Goal: Task Accomplishment & Management: Use online tool/utility

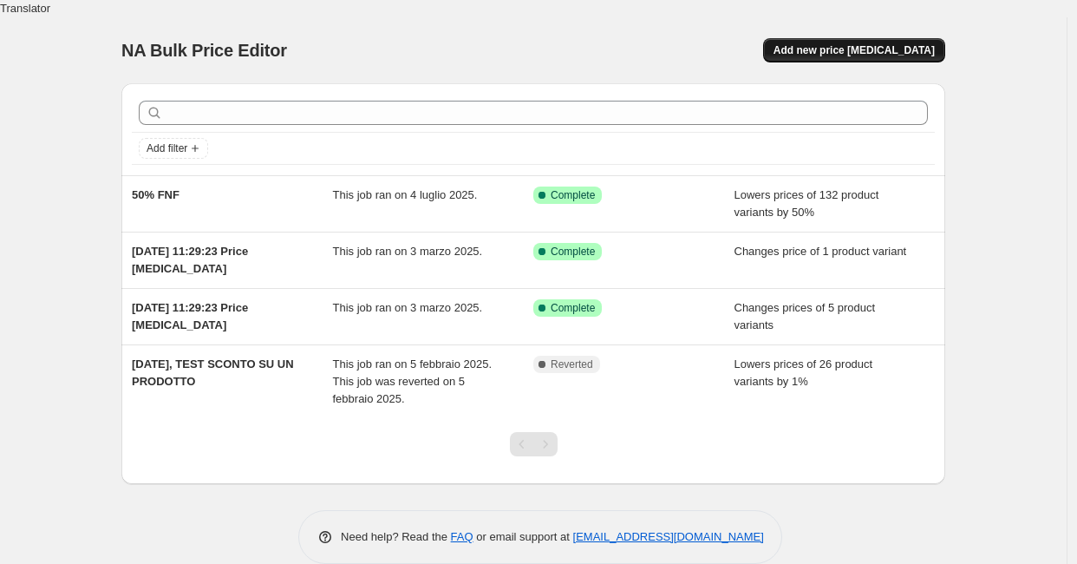
click at [863, 40] on button "Add new price change job" at bounding box center [854, 50] width 182 height 24
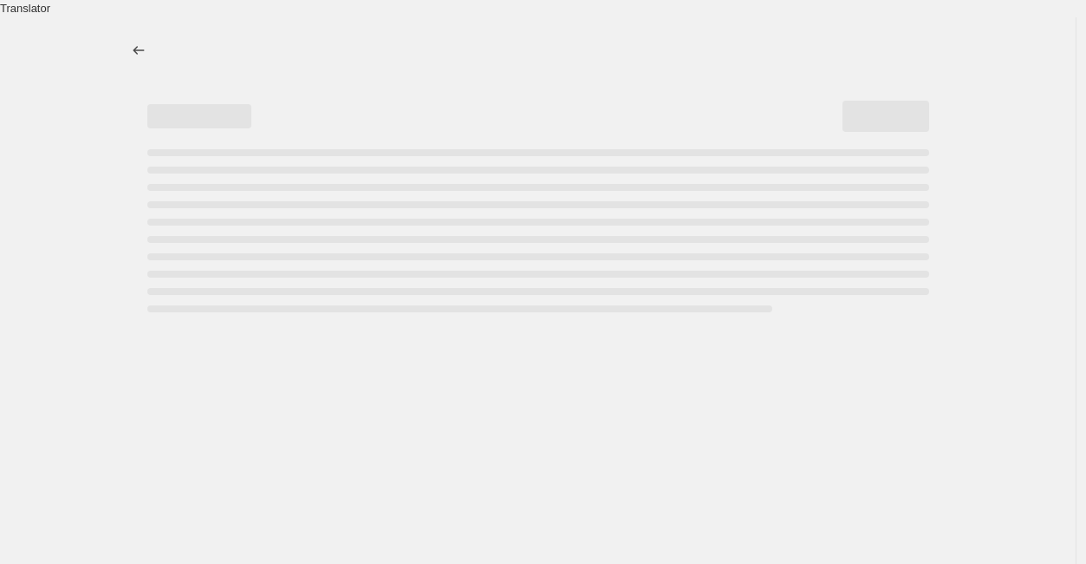
select select "percentage"
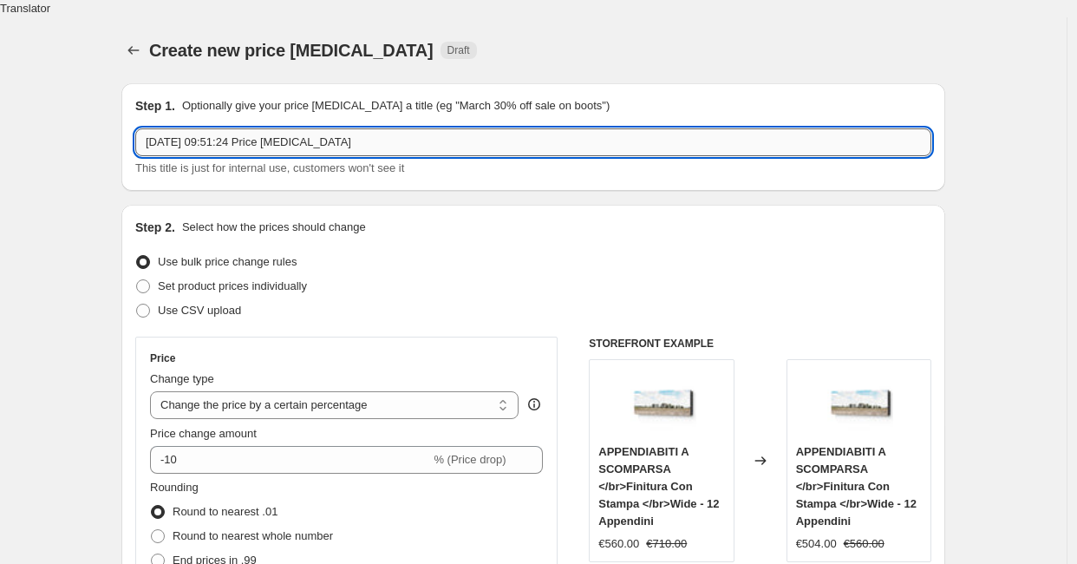
click at [319, 131] on input "22 ago 2025, 09:51:24 Price change job" at bounding box center [533, 142] width 796 height 28
type input "PREZZO - 10% FINO AL 15 SETTEMBRE"
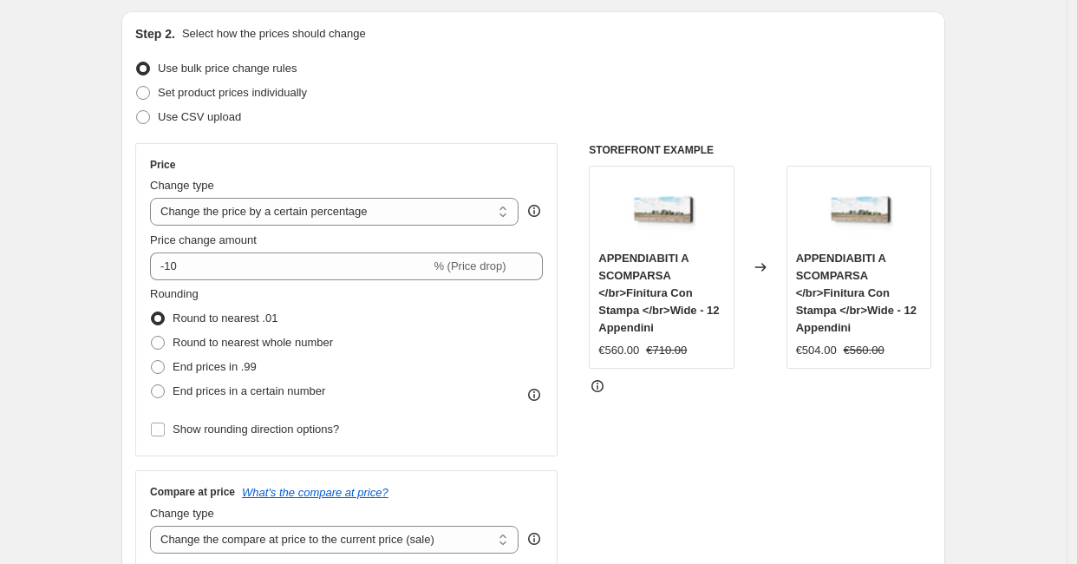
scroll to position [192, 0]
click at [254, 199] on select "Change the price to a certain amount Change the price by a certain amount Chang…" at bounding box center [334, 213] width 368 height 28
click at [154, 199] on select "Change the price to a certain amount Change the price by a certain amount Chang…" at bounding box center [334, 213] width 368 height 28
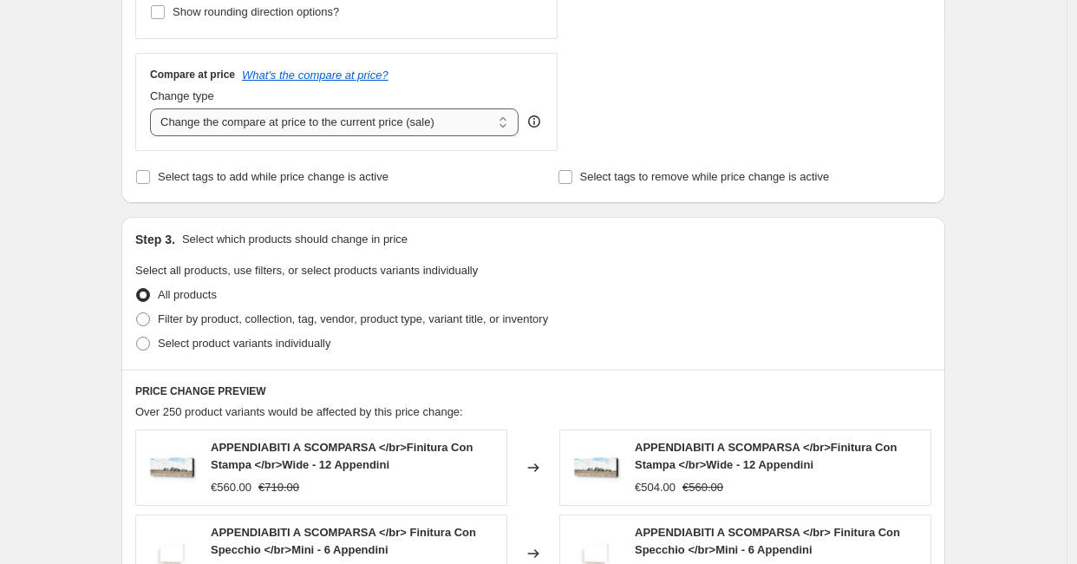
scroll to position [612, 0]
click at [226, 310] on span "Filter by product, collection, tag, vendor, product type, variant title, or inv…" at bounding box center [353, 316] width 390 height 13
click at [137, 310] on input "Filter by product, collection, tag, vendor, product type, variant title, or inv…" at bounding box center [136, 310] width 1 height 1
radio input "true"
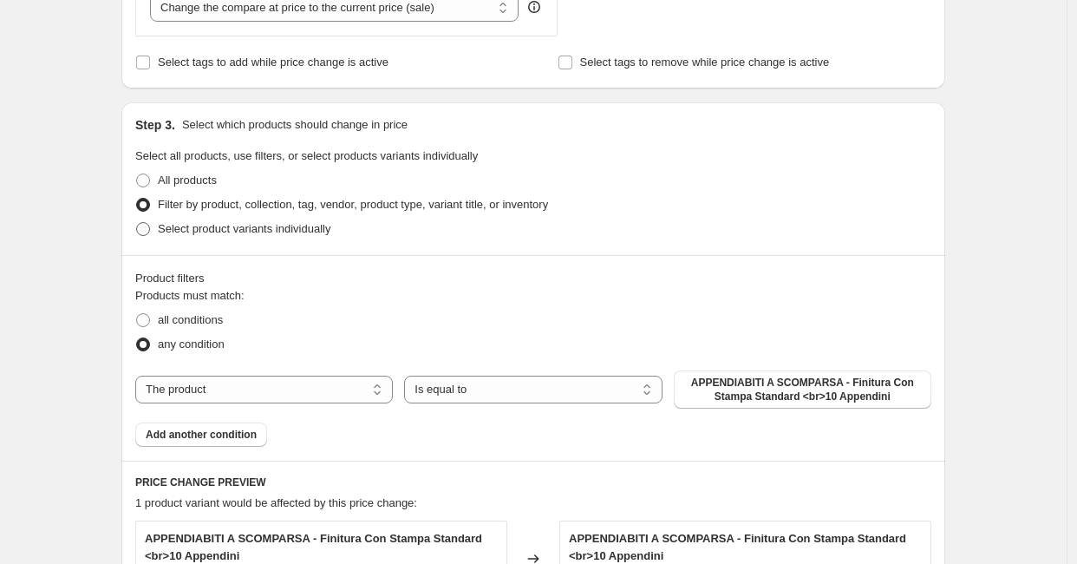
scroll to position [732, 0]
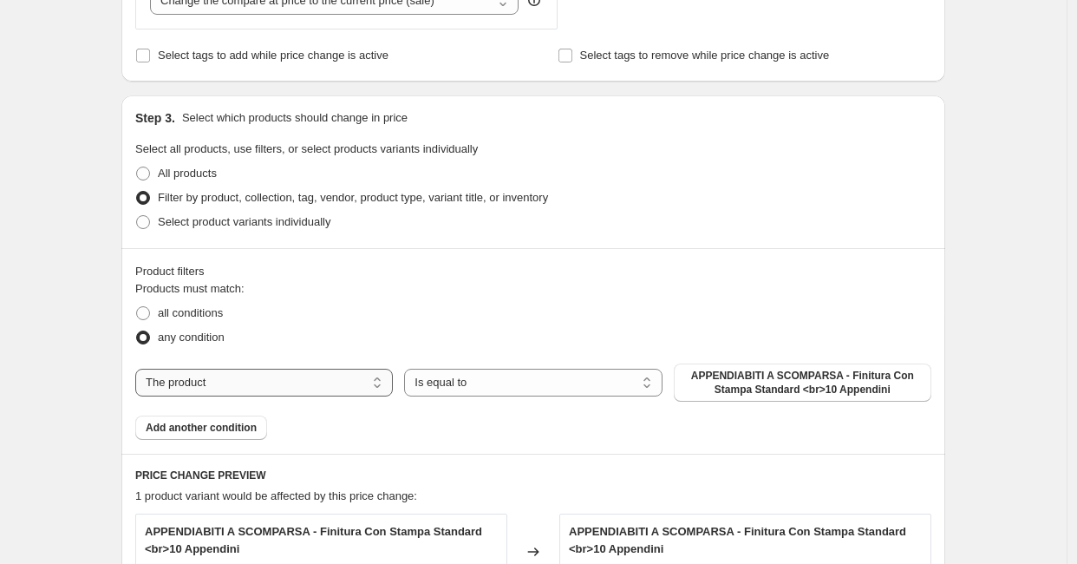
click at [263, 368] on select "The product The product's collection The product's tag The product's vendor The…" at bounding box center [263, 382] width 257 height 28
click at [140, 368] on select "The product The product's collection The product's tag The product's vendor The…" at bounding box center [263, 382] width 257 height 28
click at [259, 368] on select "The product The product's collection The product's tag The product's vendor The…" at bounding box center [263, 382] width 257 height 28
select select "collection"
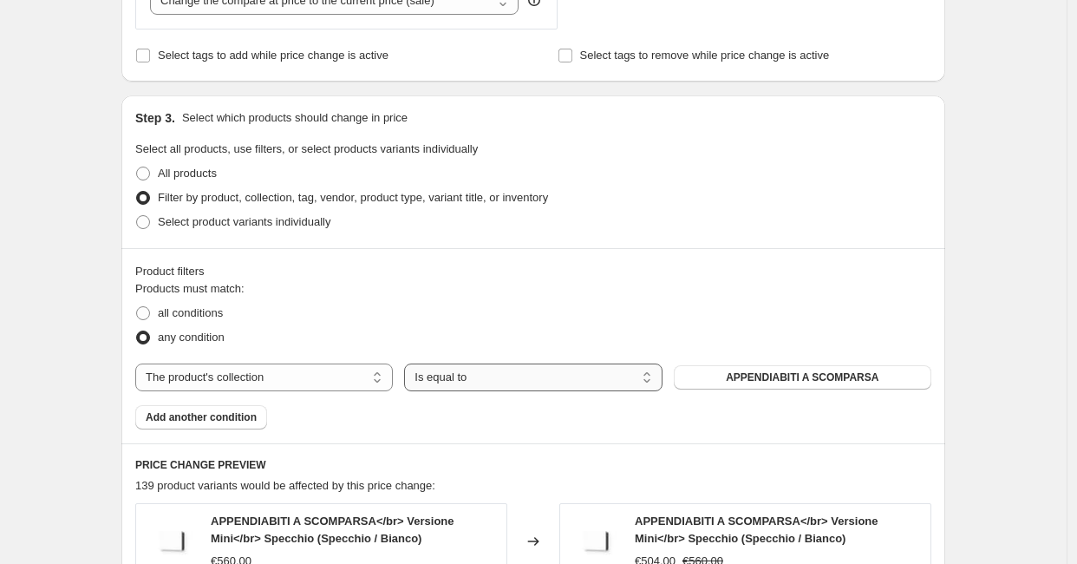
click at [595, 365] on select "Is equal to Is not equal to" at bounding box center [532, 377] width 257 height 28
click at [408, 363] on select "Is equal to Is not equal to" at bounding box center [532, 377] width 257 height 28
click at [709, 367] on button "APPENDIABITI A SCOMPARSA" at bounding box center [802, 377] width 257 height 24
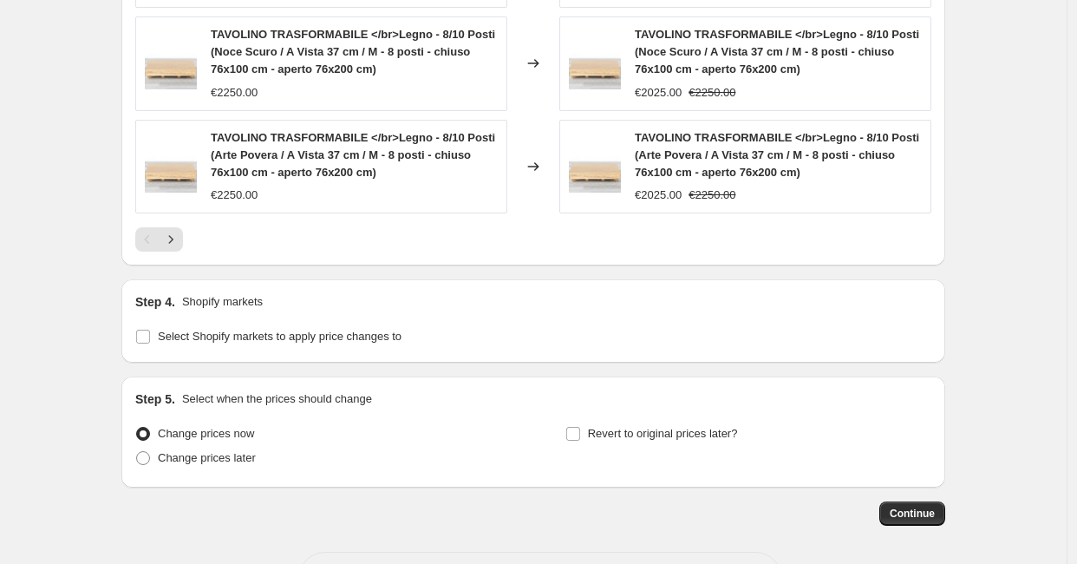
scroll to position [1514, 0]
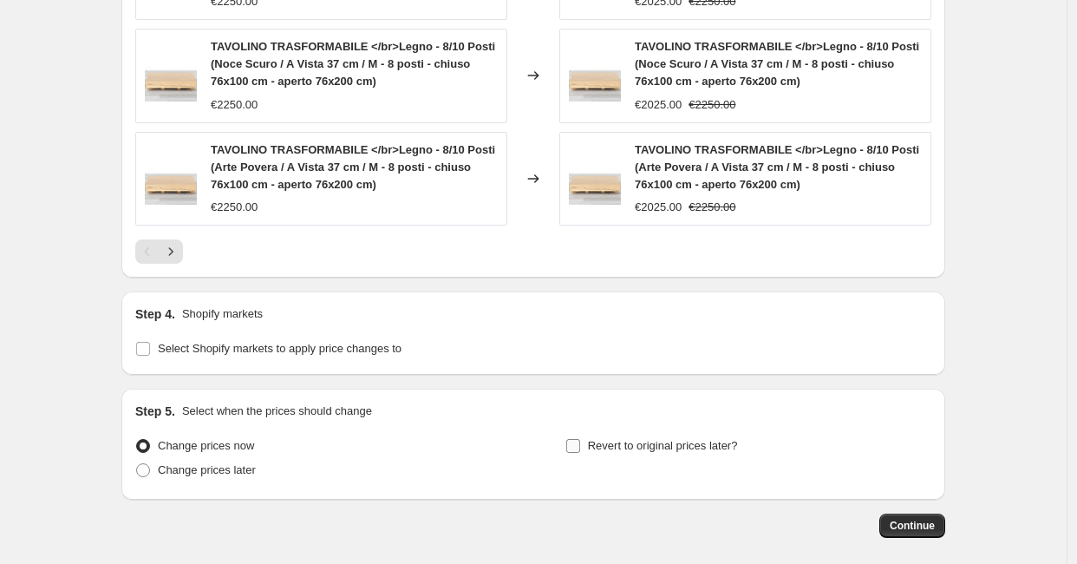
click at [603, 439] on span "Revert to original prices later?" at bounding box center [663, 445] width 150 height 13
click at [580, 439] on input "Revert to original prices later?" at bounding box center [573, 446] width 14 height 14
checkbox input "true"
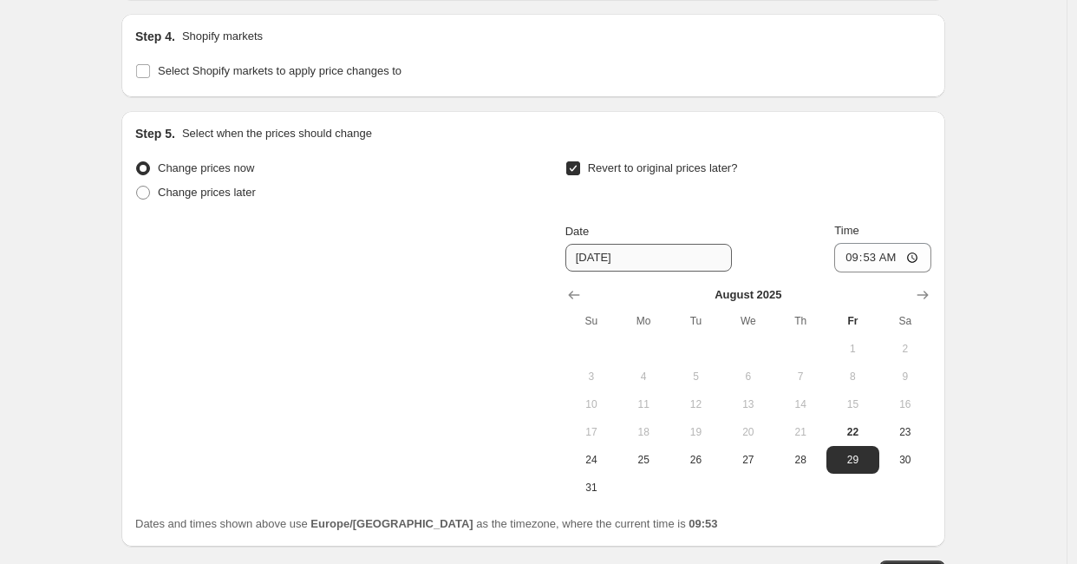
scroll to position [1795, 0]
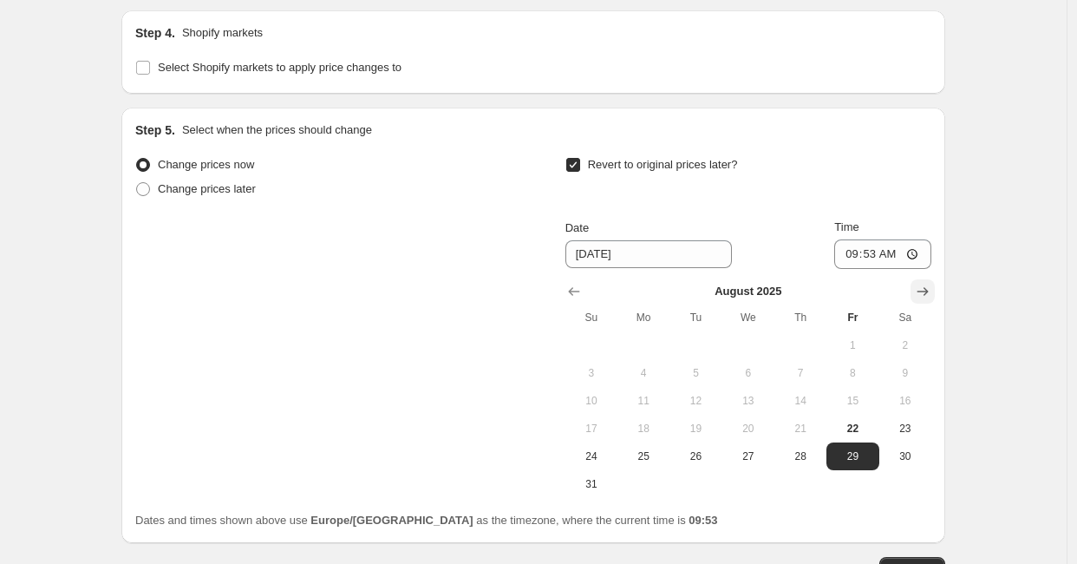
click at [928, 283] on icon "Show next month, September 2025" at bounding box center [922, 291] width 17 height 17
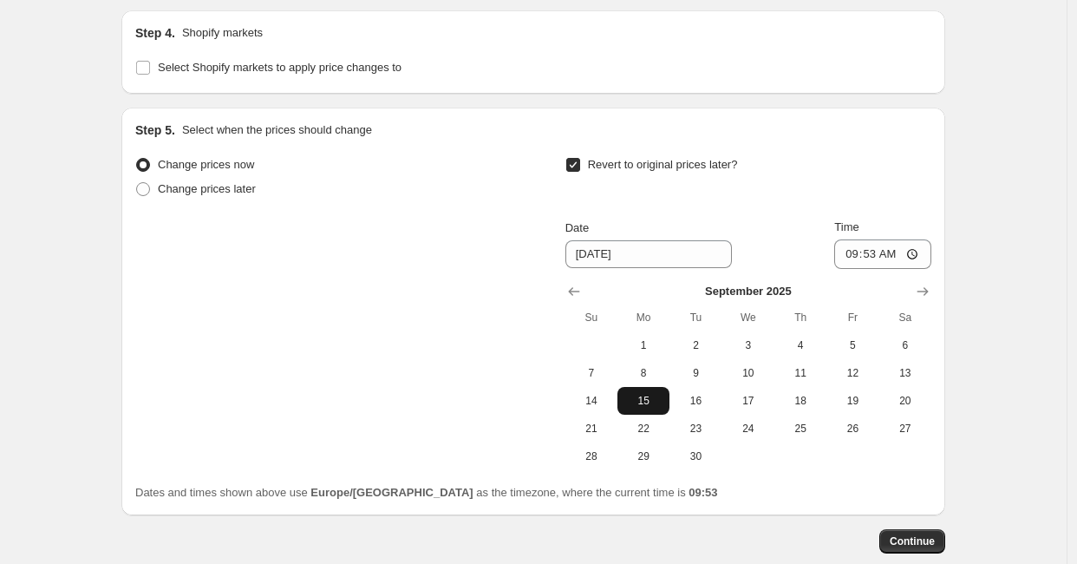
click at [669, 387] on button "15" at bounding box center [643, 401] width 52 height 28
type input "[DATE]"
click at [889, 239] on input "09:53" at bounding box center [882, 253] width 97 height 29
type input "09:00"
click at [391, 327] on div "Change prices now Change prices later Revert to original prices later? Date 9/1…" at bounding box center [533, 311] width 796 height 317
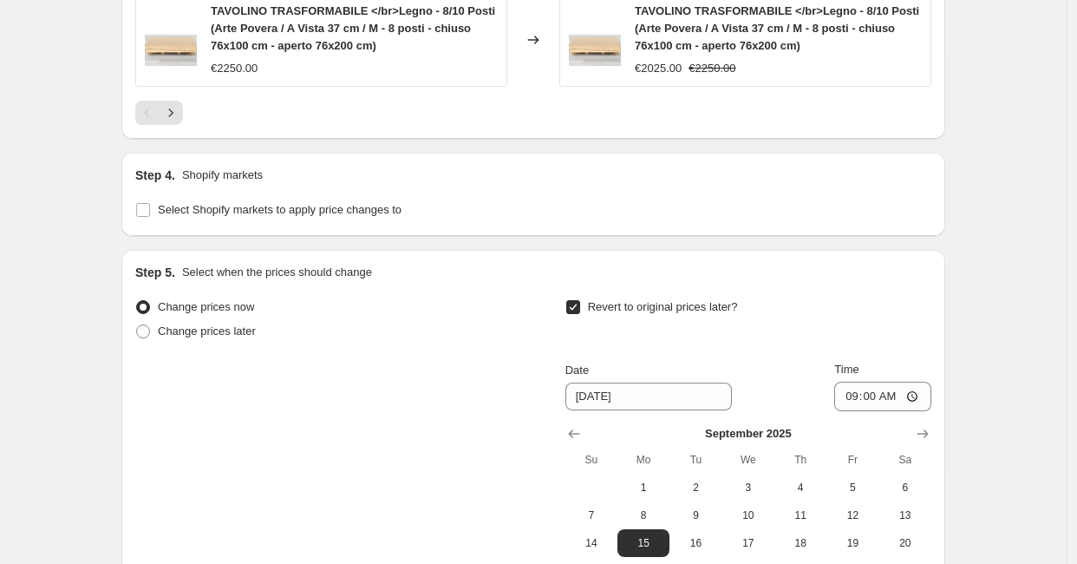
scroll to position [1640, 0]
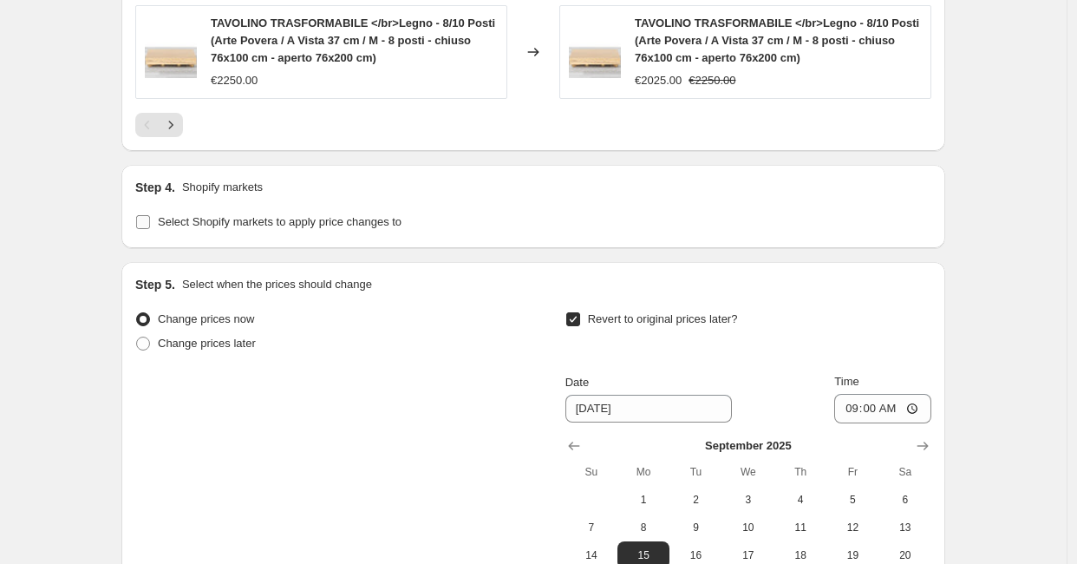
click at [212, 215] on span "Select Shopify markets to apply price changes to" at bounding box center [280, 221] width 244 height 13
click at [150, 215] on input "Select Shopify markets to apply price changes to" at bounding box center [143, 222] width 14 height 14
checkbox input "true"
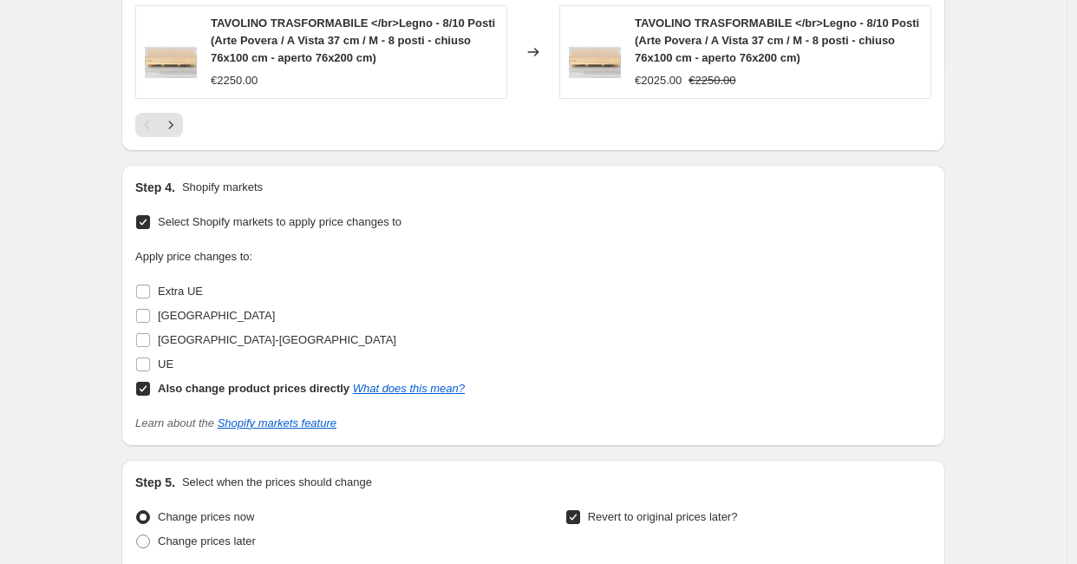
click at [150, 381] on input "Also change product prices directly What does this mean?" at bounding box center [143, 388] width 14 height 14
checkbox input "false"
click at [149, 309] on input "[GEOGRAPHIC_DATA]" at bounding box center [143, 316] width 14 height 14
checkbox input "true"
click at [146, 356] on label "UE" at bounding box center [154, 364] width 38 height 24
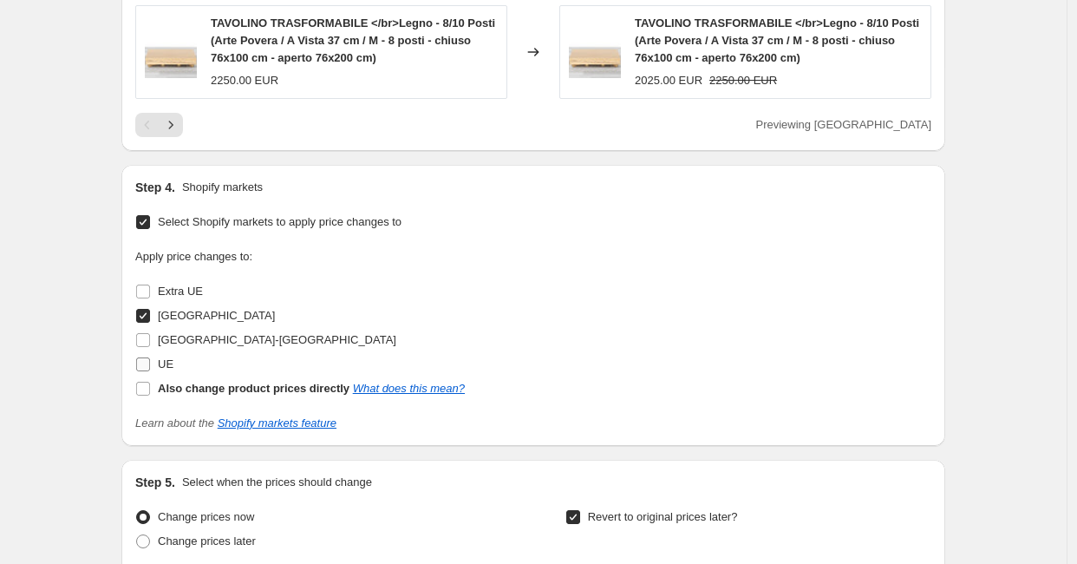
click at [146, 357] on input "UE" at bounding box center [143, 364] width 14 height 14
checkbox input "true"
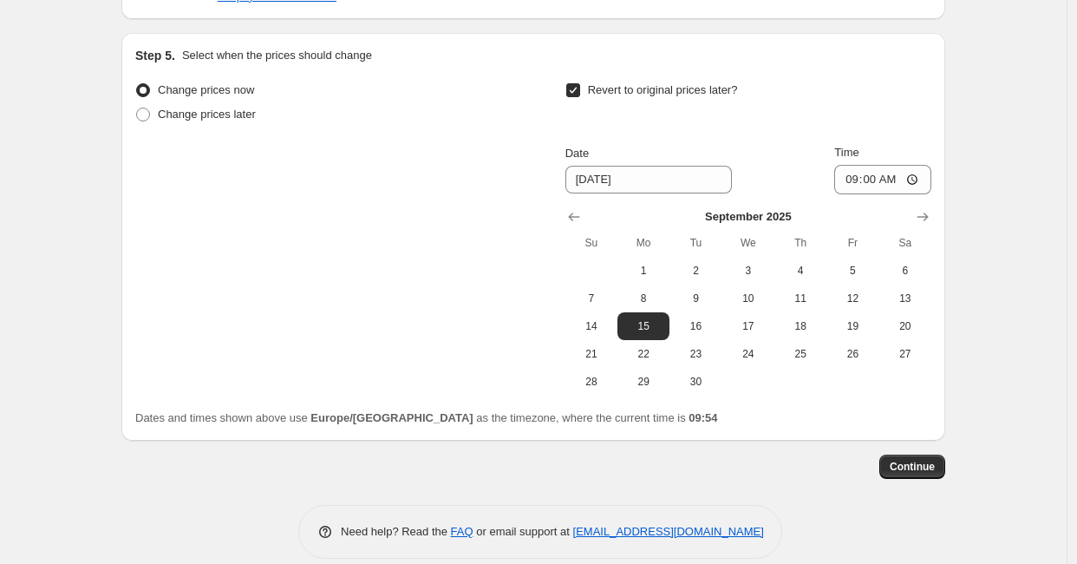
scroll to position [2095, 0]
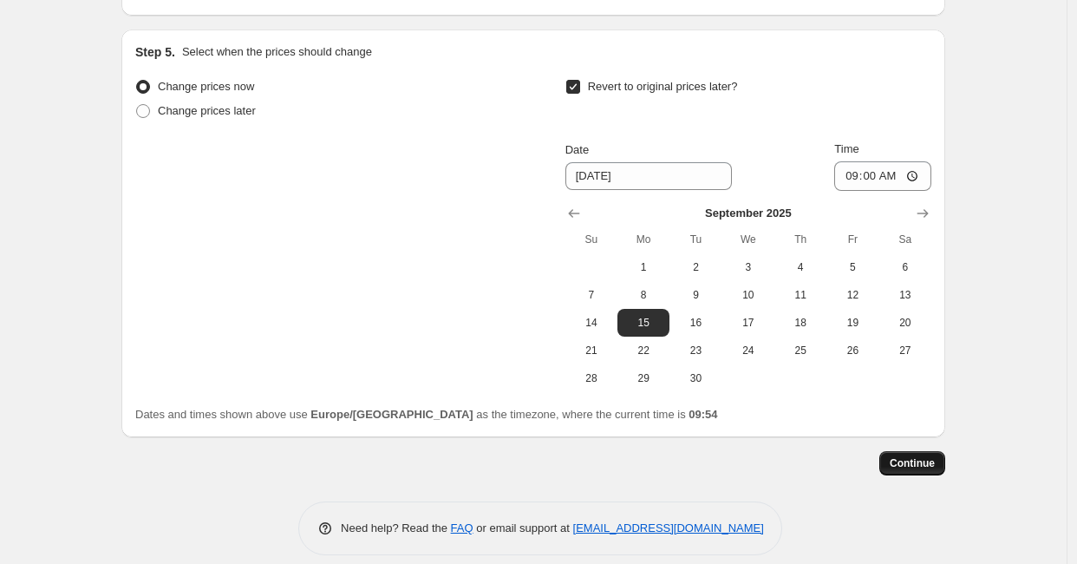
click at [930, 456] on span "Continue" at bounding box center [911, 463] width 45 height 14
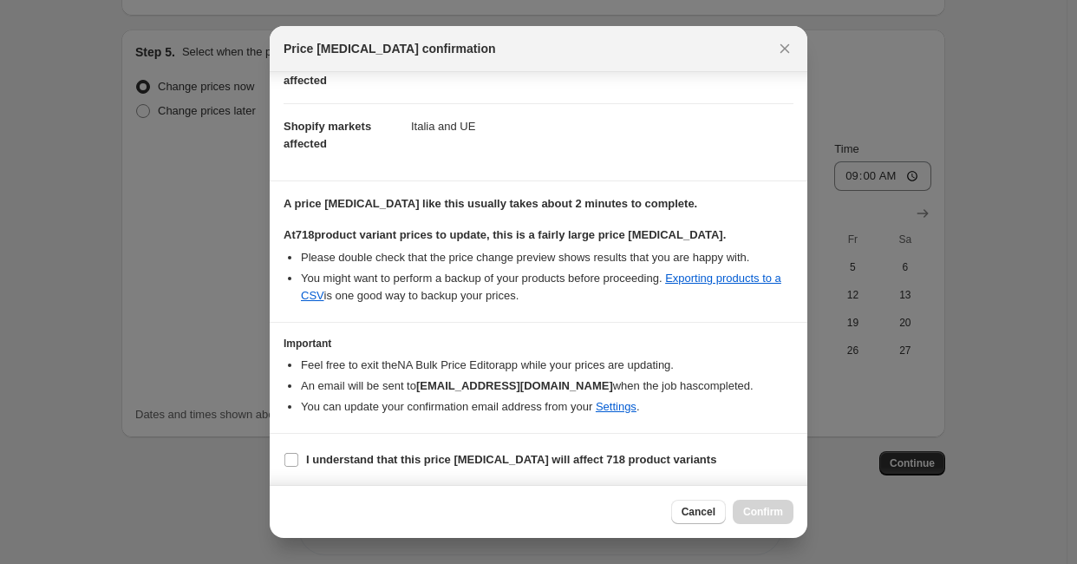
scroll to position [236, 0]
click at [780, 56] on icon "Close" at bounding box center [784, 48] width 17 height 17
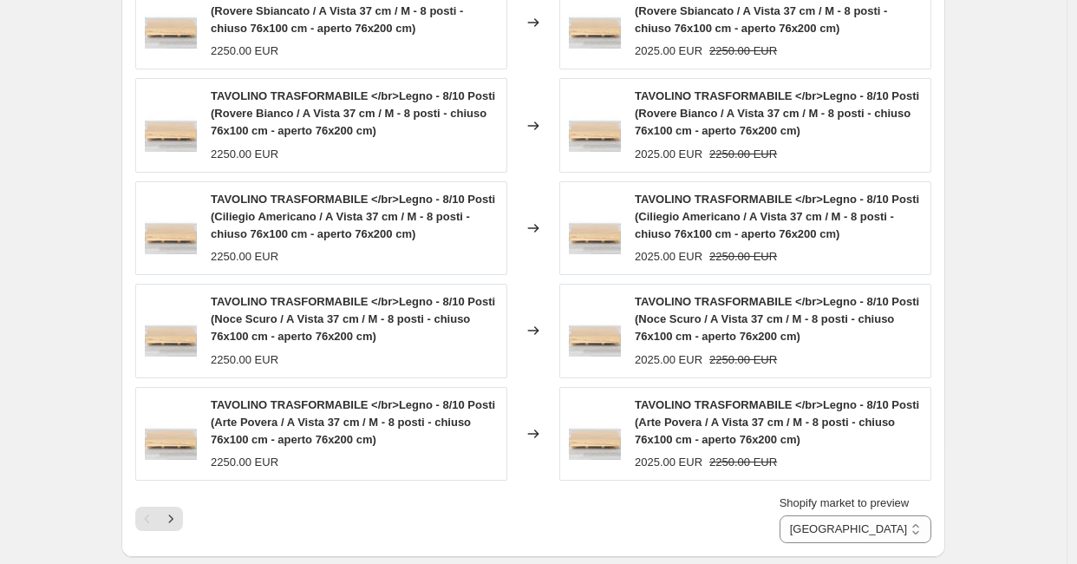
scroll to position [1262, 0]
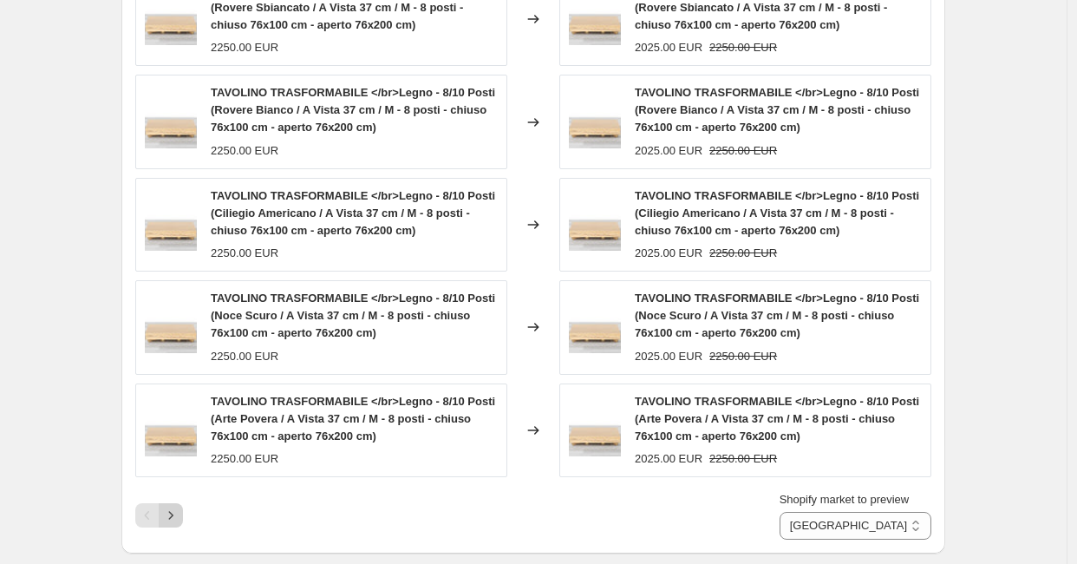
click at [178, 506] on icon "Next" at bounding box center [170, 514] width 17 height 17
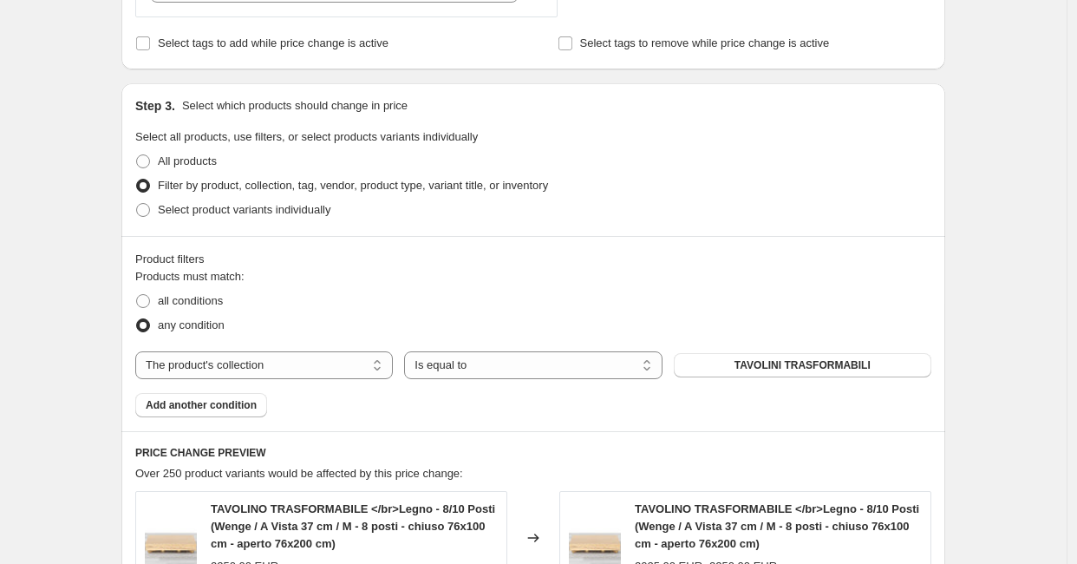
scroll to position [740, 0]
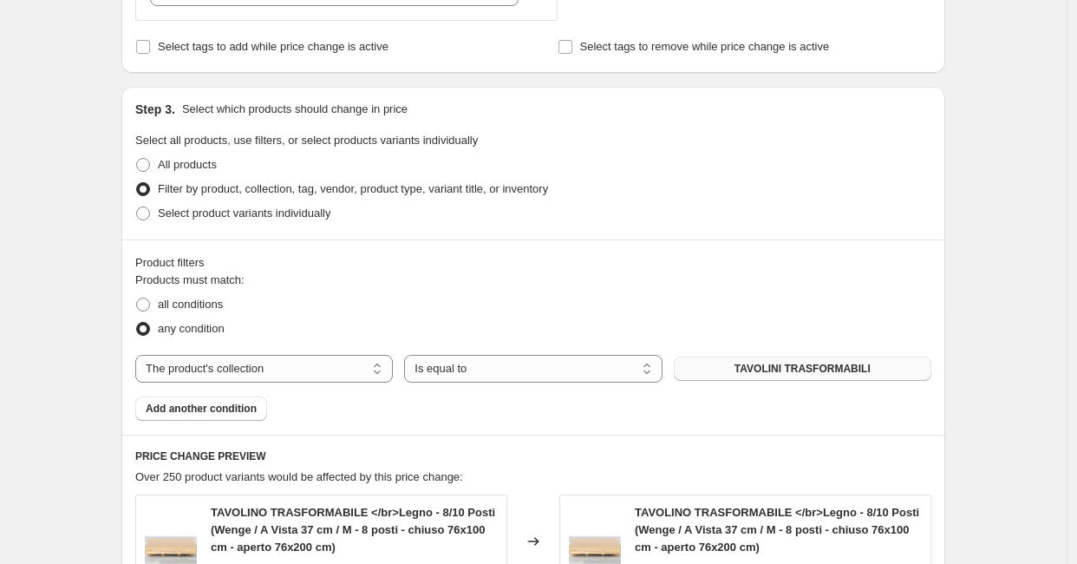
click at [719, 362] on button "TAVOLINI TRASFORMABILI" at bounding box center [802, 368] width 257 height 24
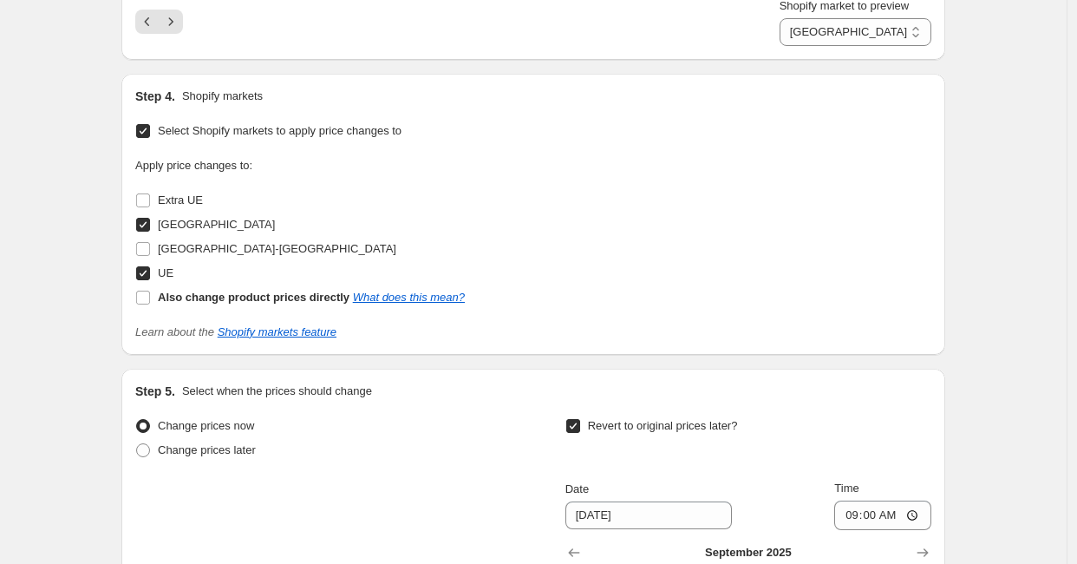
scroll to position [2095, 0]
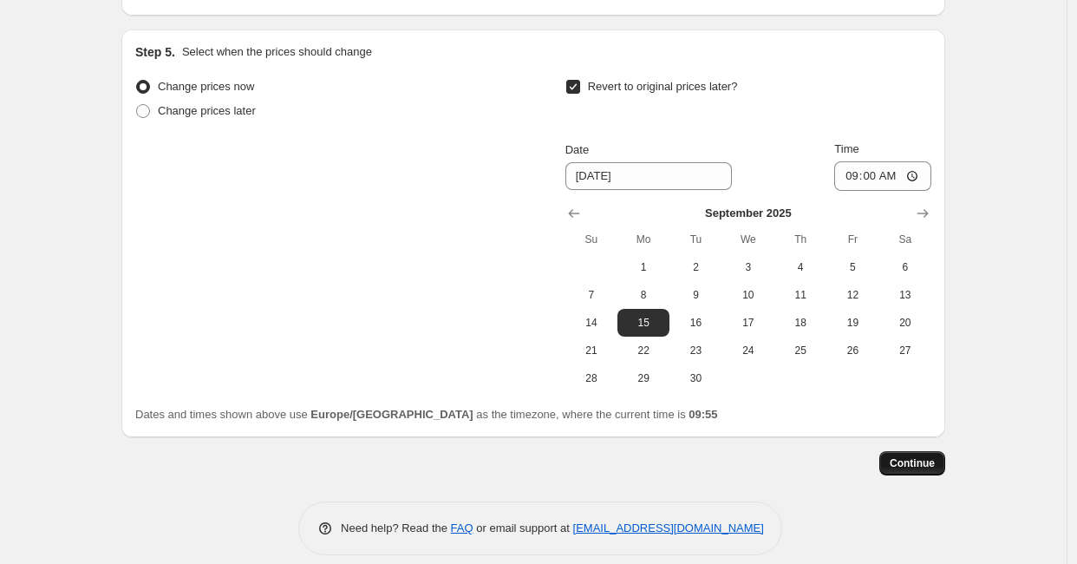
click at [928, 456] on span "Continue" at bounding box center [911, 463] width 45 height 14
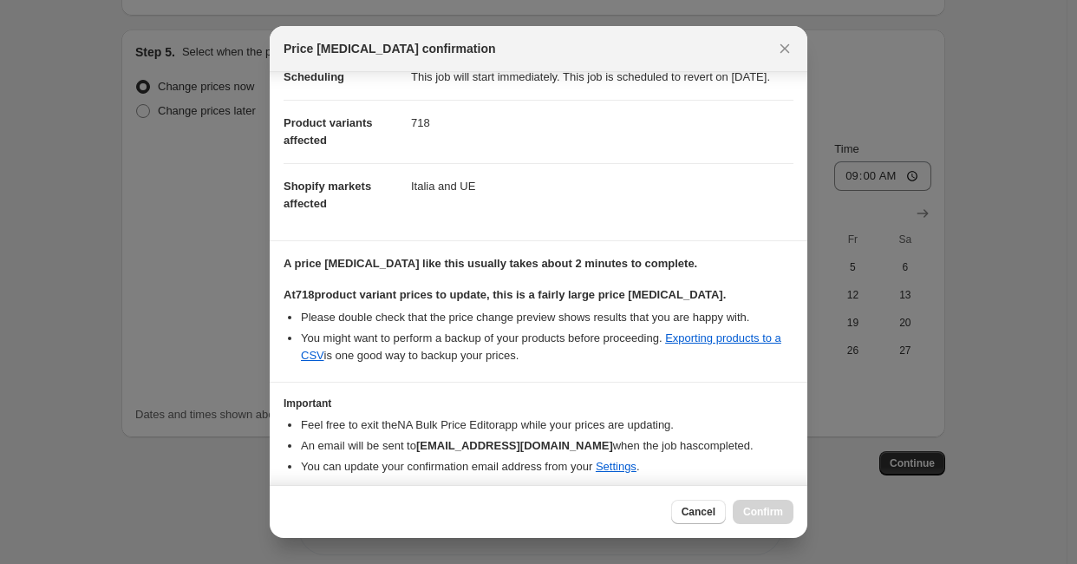
scroll to position [236, 0]
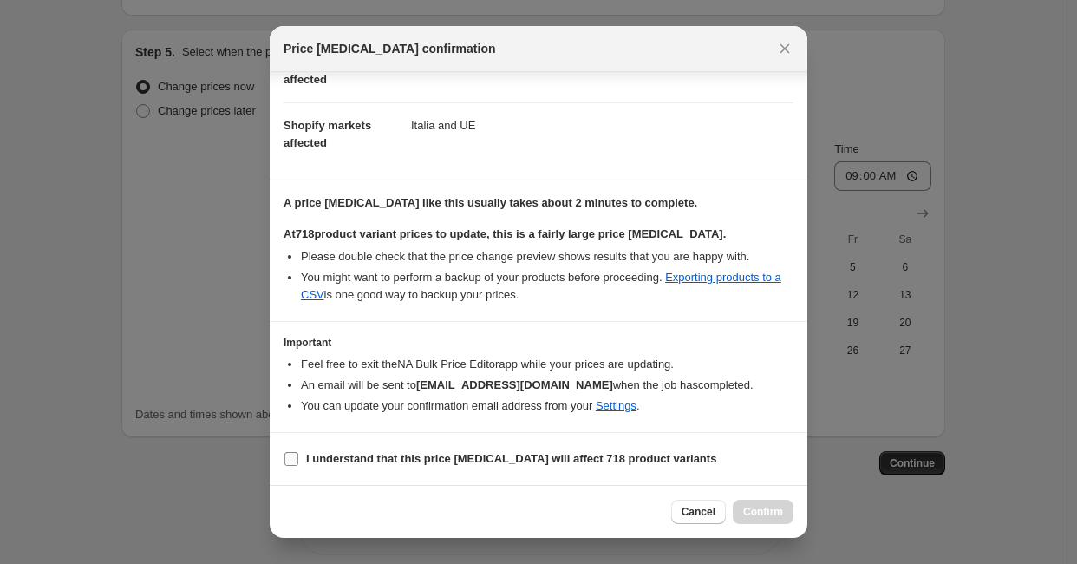
click at [323, 456] on b "I understand that this price change job will affect 718 product variants" at bounding box center [511, 458] width 410 height 13
click at [298, 456] on input "I understand that this price change job will affect 718 product variants" at bounding box center [291, 459] width 14 height 14
checkbox input "true"
click at [761, 511] on span "Confirm" at bounding box center [763, 512] width 40 height 14
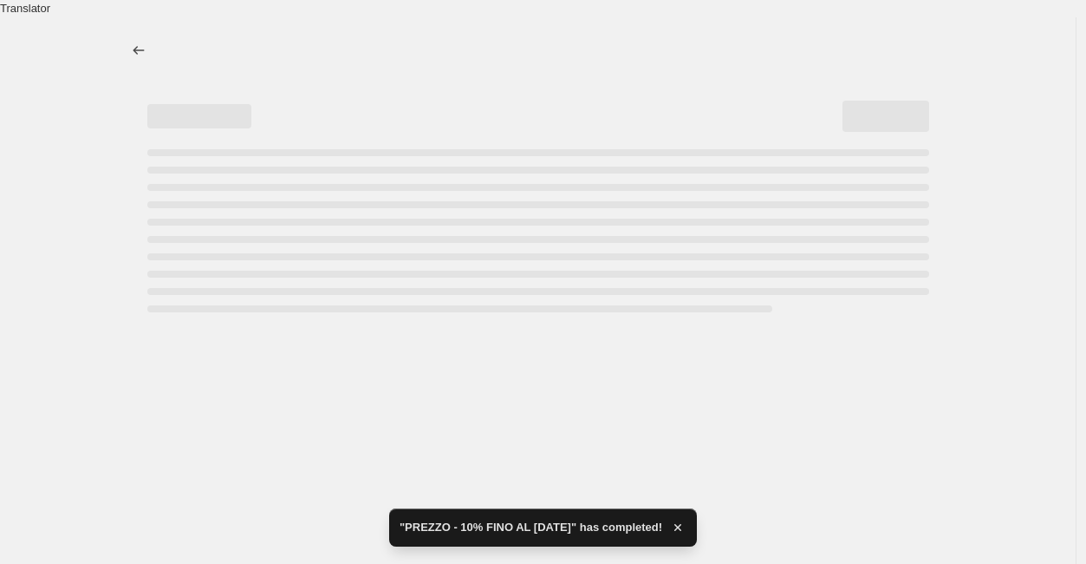
select select "percentage"
select select "collection"
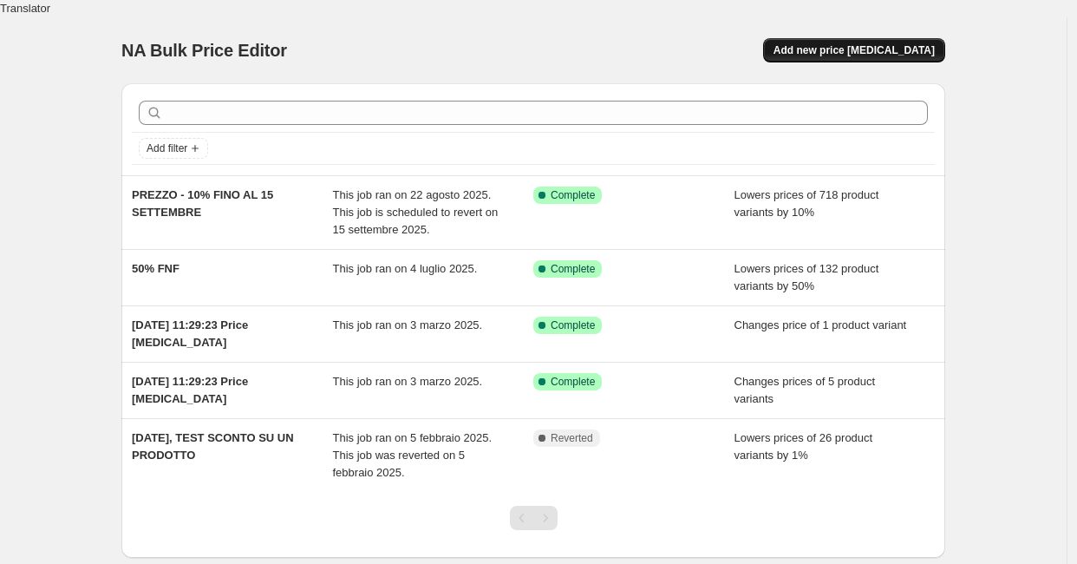
click at [841, 43] on span "Add new price [MEDICAL_DATA]" at bounding box center [853, 50] width 161 height 14
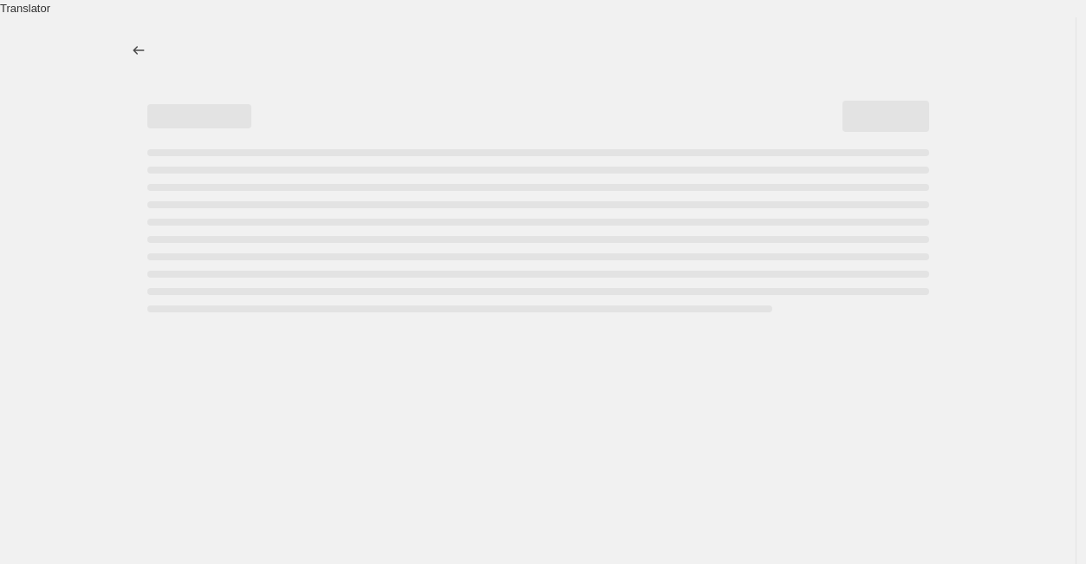
select select "percentage"
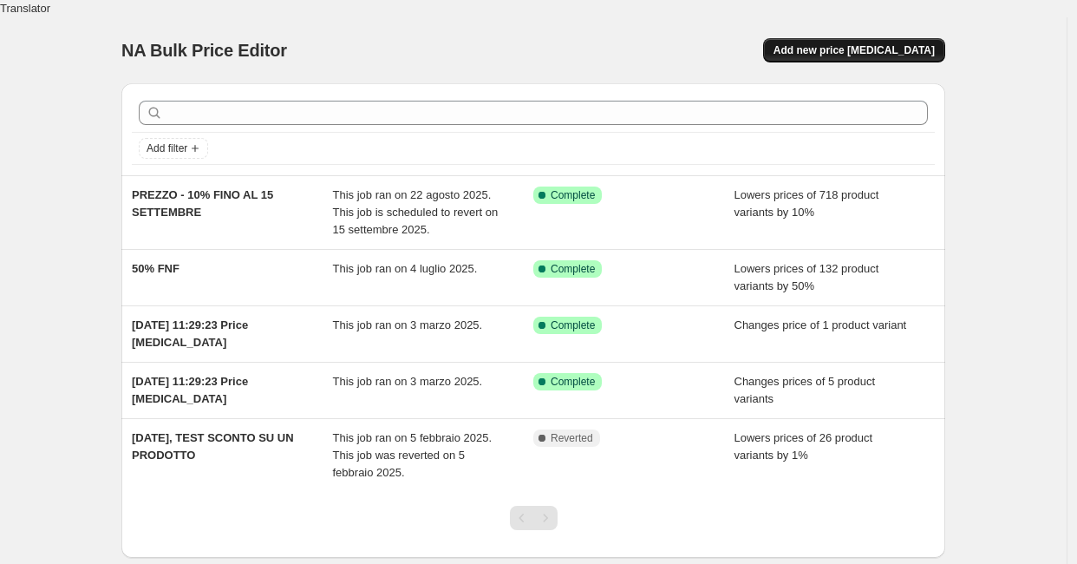
click at [863, 43] on span "Add new price [MEDICAL_DATA]" at bounding box center [853, 50] width 161 height 14
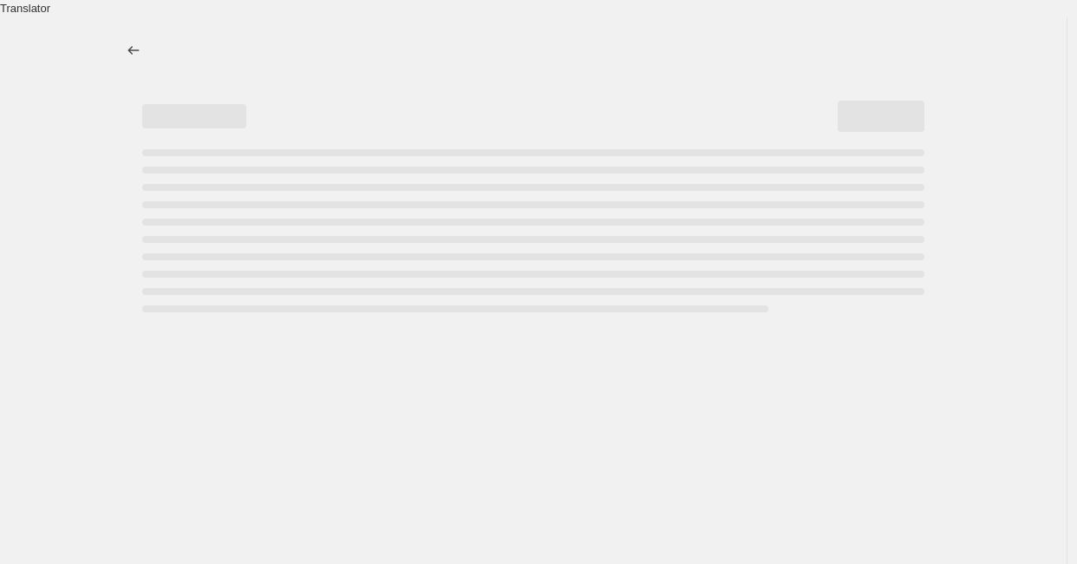
select select "percentage"
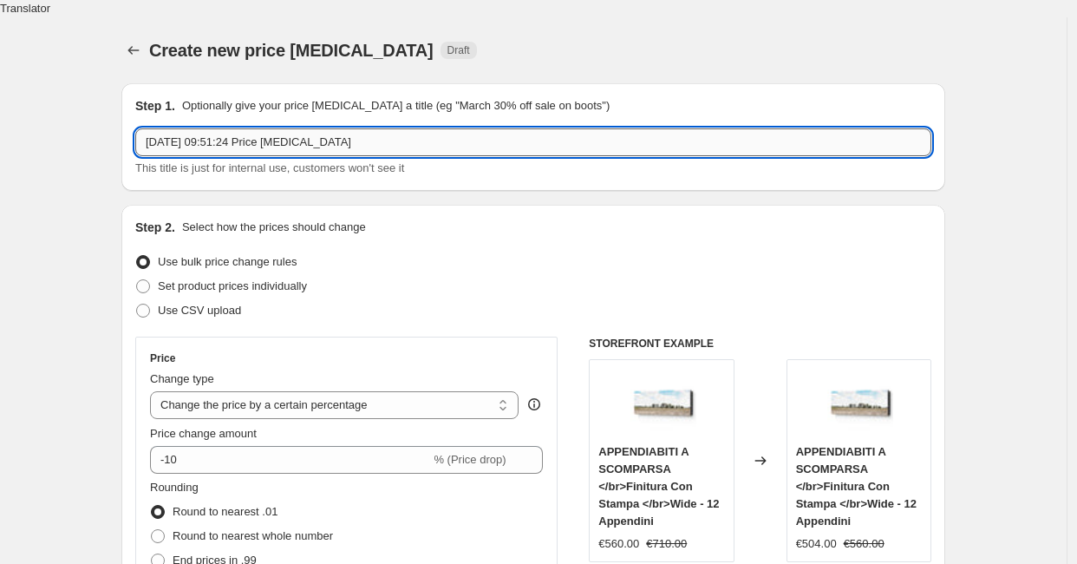
click at [341, 128] on input "22 ago 2025, 09:51:24 Price change job" at bounding box center [533, 142] width 796 height 28
click at [342, 128] on input "22 ago 2025, 09:51:24 Price change job" at bounding box center [533, 142] width 796 height 28
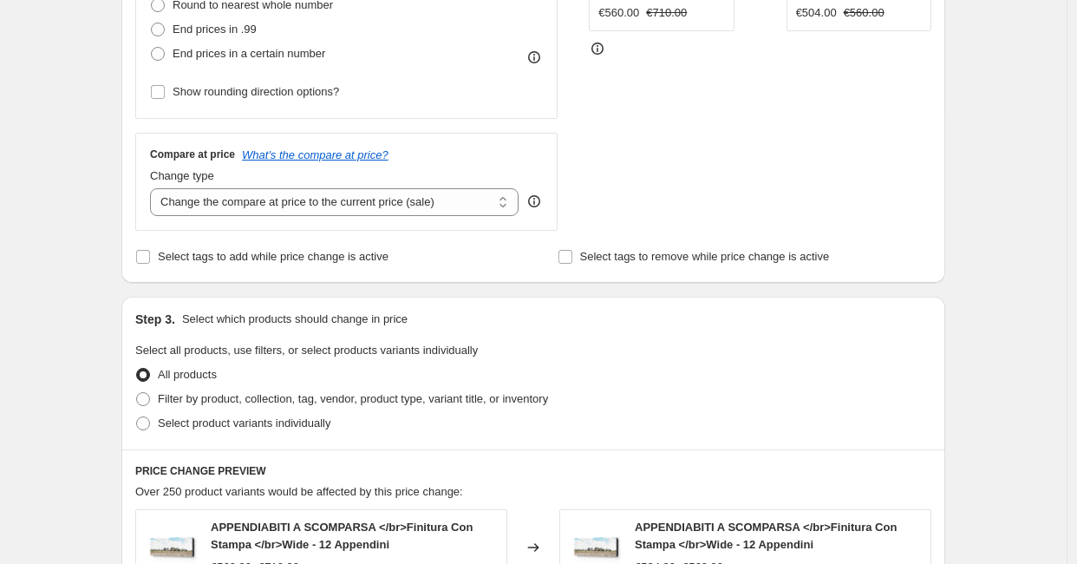
scroll to position [535, 0]
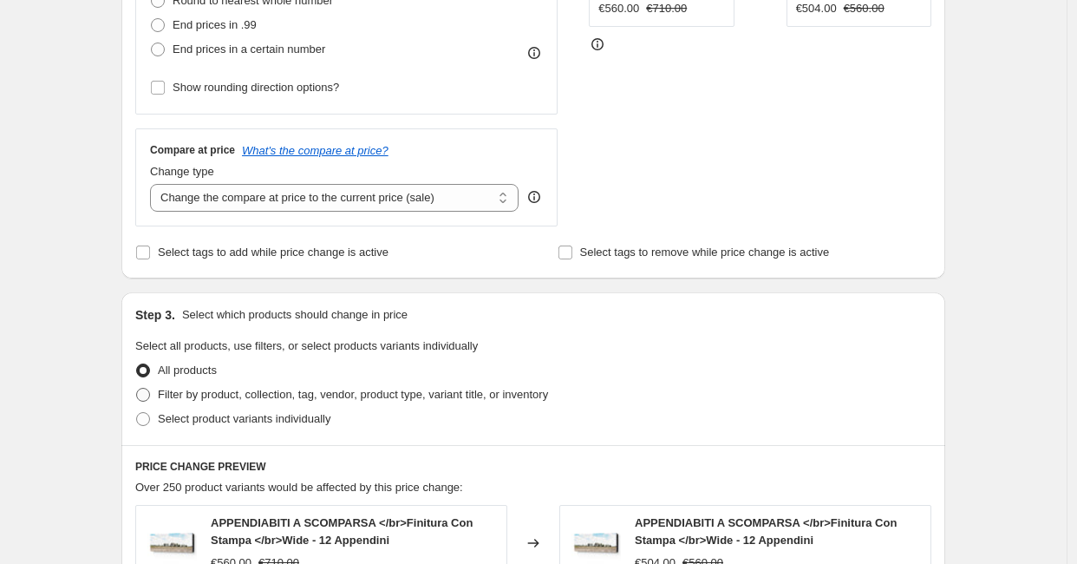
type input "SCONTO 10% FINO AL 15 SETTEMBRE CONSOLLE+TAVOLI ALTI"
click at [214, 388] on span "Filter by product, collection, tag, vendor, product type, variant title, or inv…" at bounding box center [353, 394] width 390 height 13
click at [137, 388] on input "Filter by product, collection, tag, vendor, product type, variant title, or inv…" at bounding box center [136, 388] width 1 height 1
radio input "true"
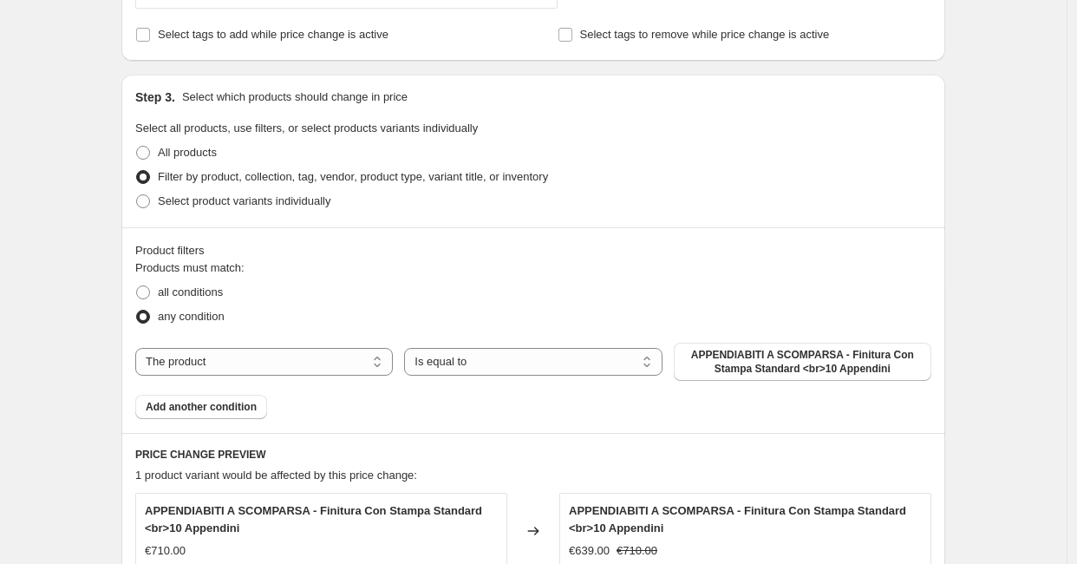
scroll to position [762, 0]
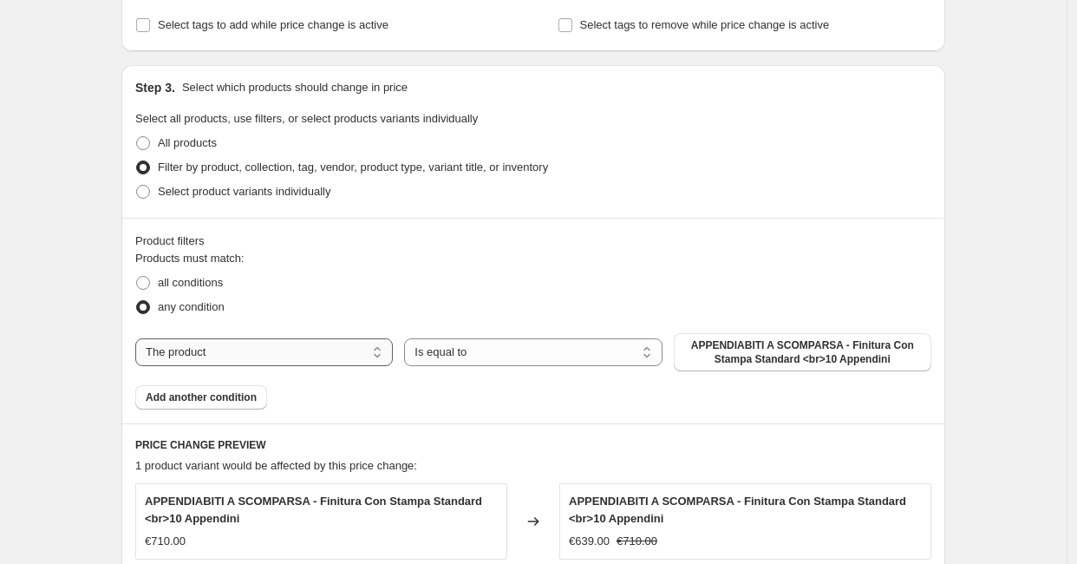
click at [332, 338] on select "The product The product's collection The product's tag The product's vendor The…" at bounding box center [263, 352] width 257 height 28
select select "collection"
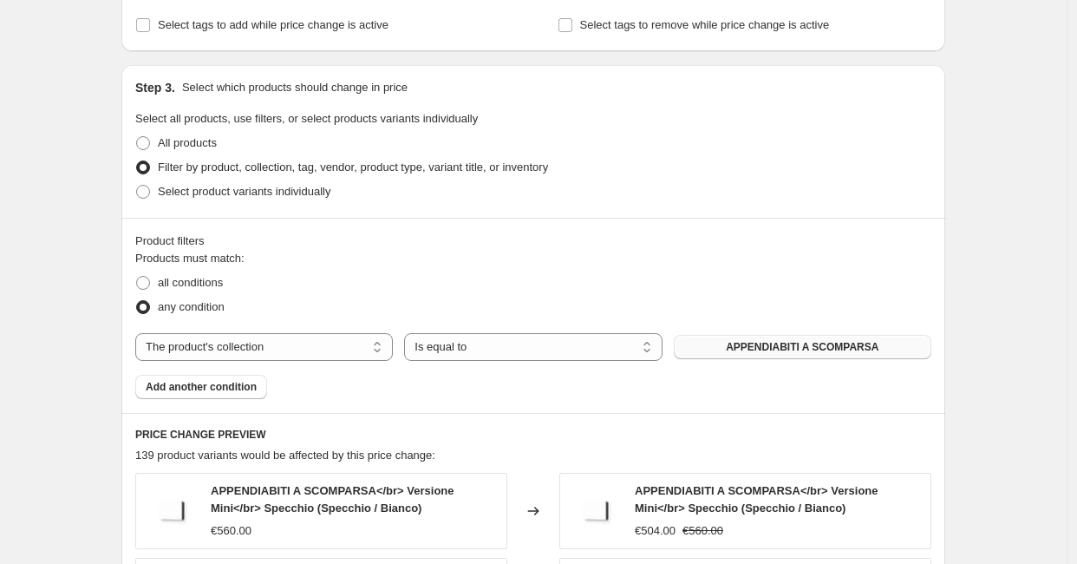
click at [752, 340] on span "APPENDIABITI A SCOMPARSA" at bounding box center [802, 347] width 153 height 14
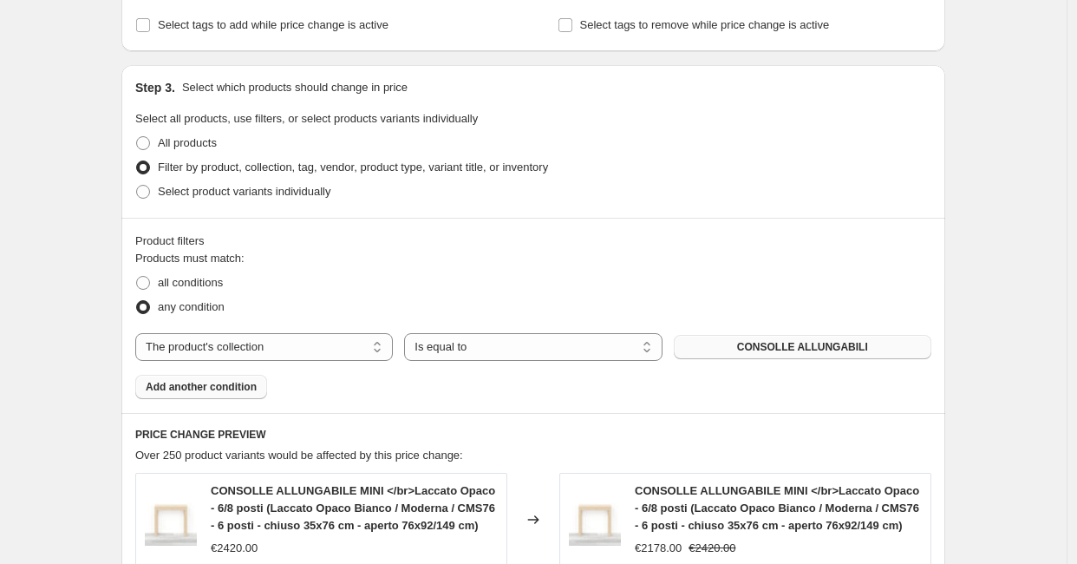
click at [216, 380] on span "Add another condition" at bounding box center [201, 387] width 111 height 14
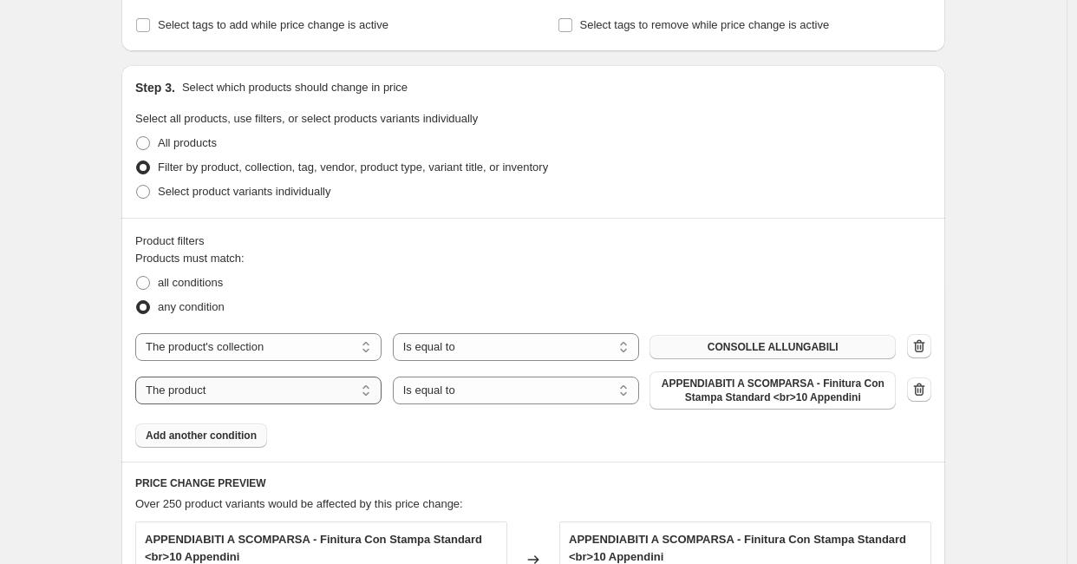
click at [340, 376] on select "The product The product's collection The product's tag The product's vendor The…" at bounding box center [258, 390] width 246 height 28
select select "collection"
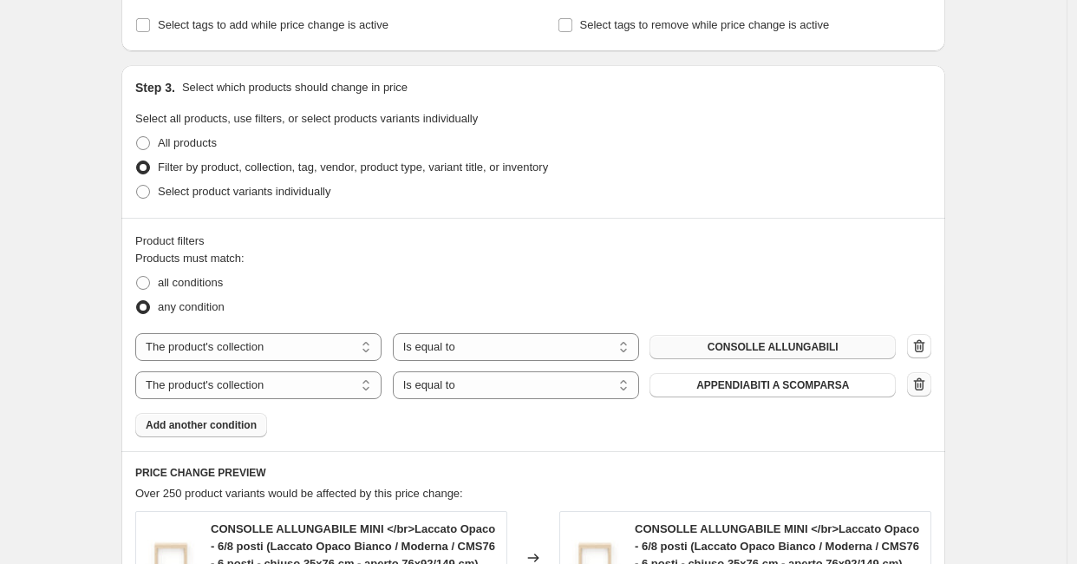
click at [926, 375] on icon "button" at bounding box center [918, 383] width 17 height 17
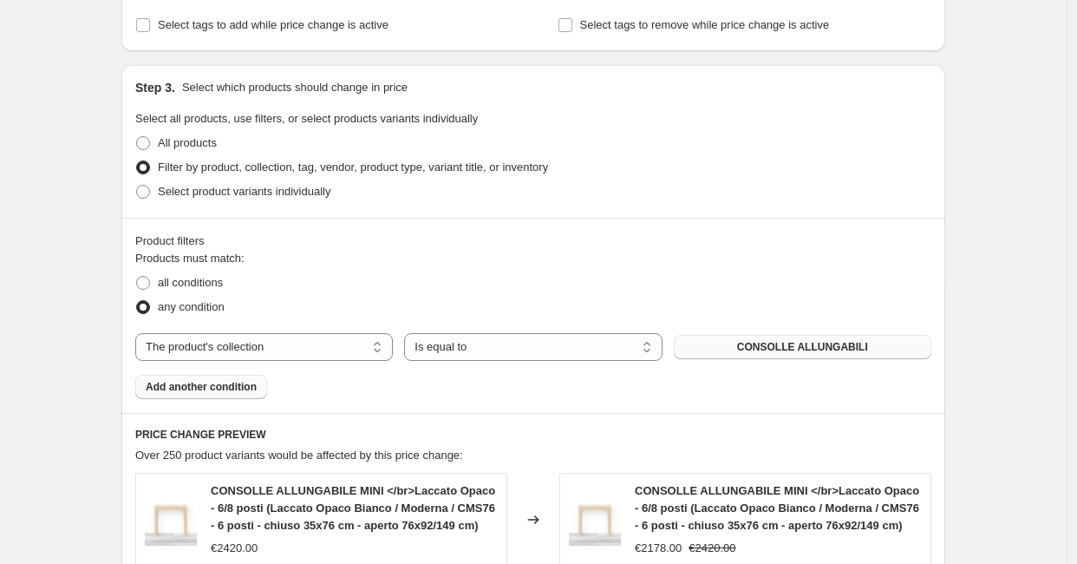
click at [213, 380] on span "Add another condition" at bounding box center [201, 387] width 111 height 14
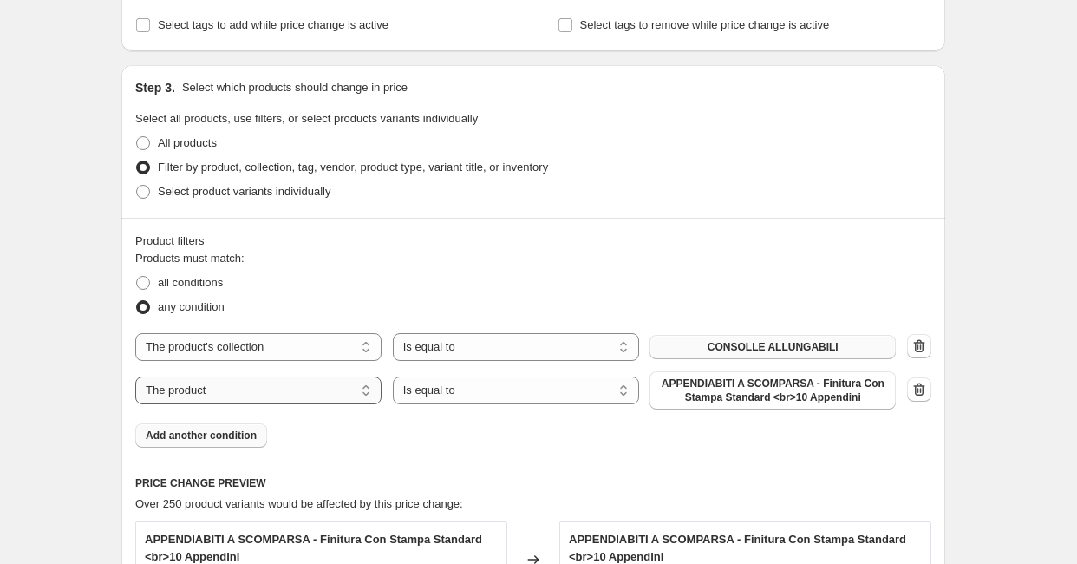
click at [244, 376] on select "The product The product's collection The product's tag The product's vendor The…" at bounding box center [258, 390] width 246 height 28
select select "collection"
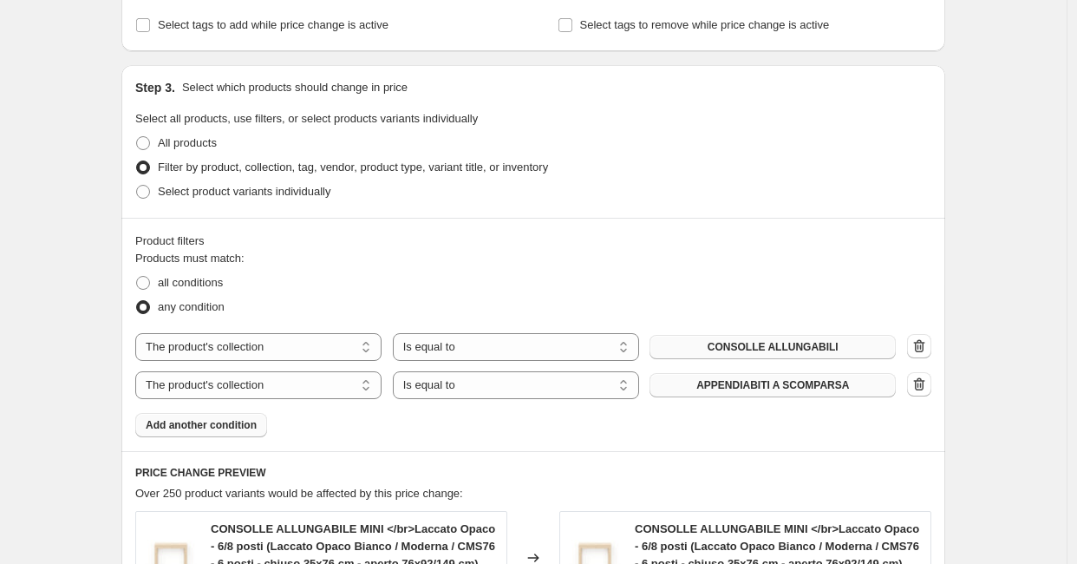
click at [749, 378] on span "APPENDIABITI A SCOMPARSA" at bounding box center [772, 385] width 153 height 14
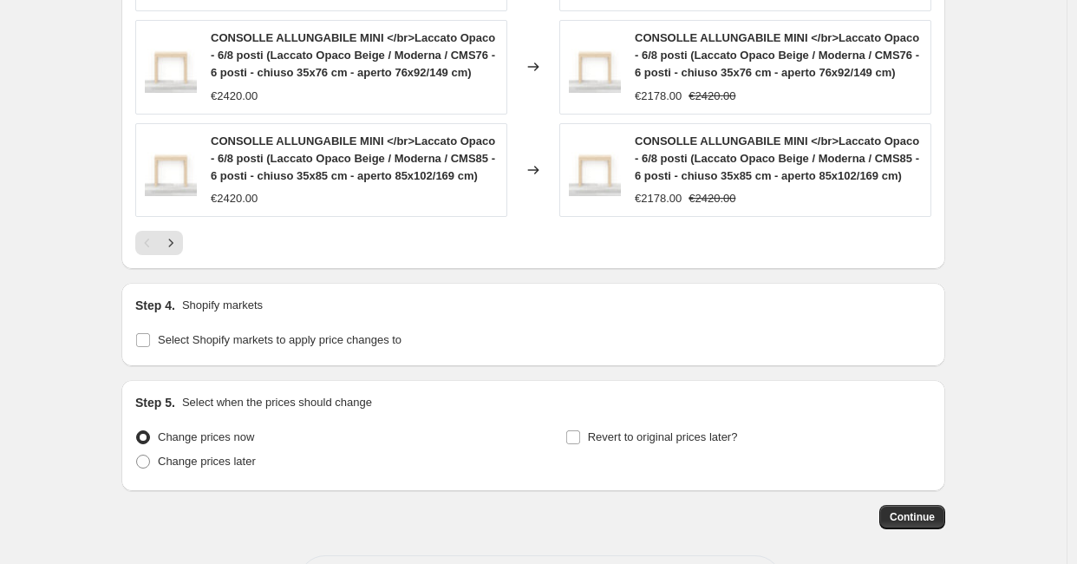
scroll to position [1701, 0]
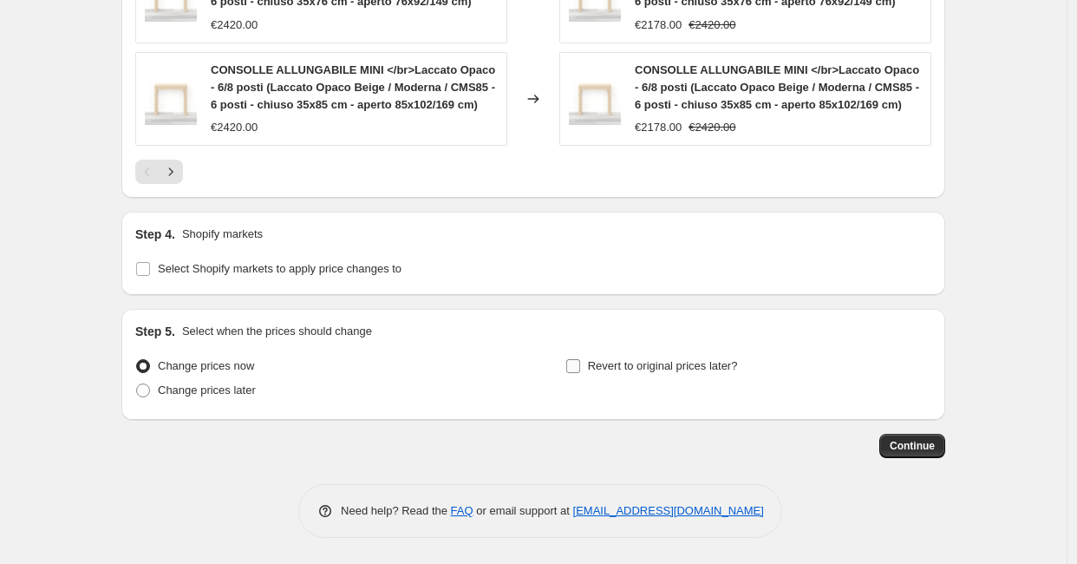
click at [660, 354] on label "Revert to original prices later?" at bounding box center [651, 366] width 173 height 24
click at [580, 359] on input "Revert to original prices later?" at bounding box center [573, 366] width 14 height 14
checkbox input "true"
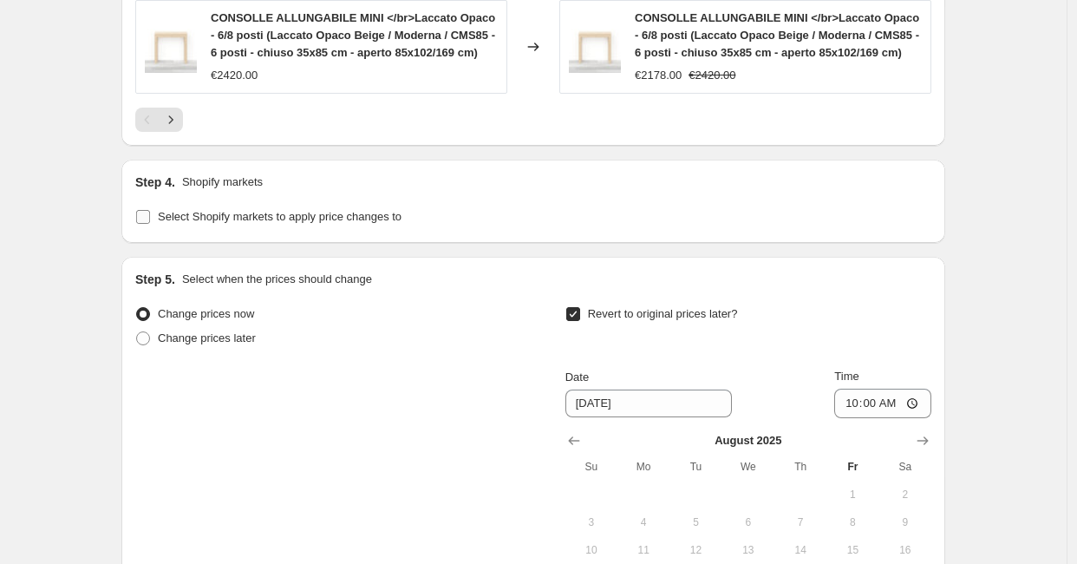
click at [292, 223] on span "Select Shopify markets to apply price changes to" at bounding box center [280, 216] width 244 height 13
click at [150, 224] on input "Select Shopify markets to apply price changes to" at bounding box center [143, 217] width 14 height 14
checkbox input "true"
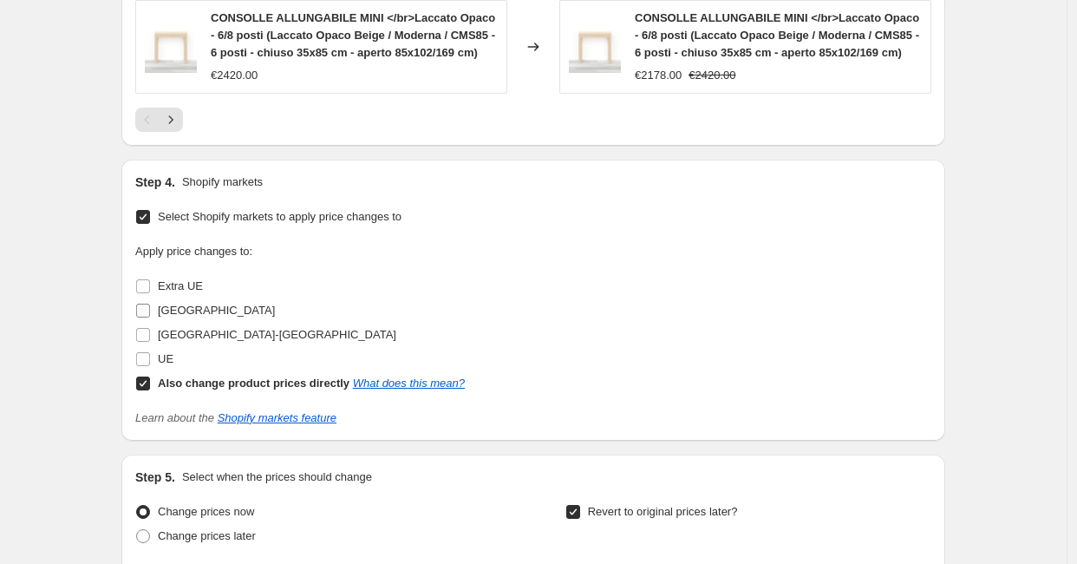
click at [150, 317] on input "[GEOGRAPHIC_DATA]" at bounding box center [143, 310] width 14 height 14
checkbox input "true"
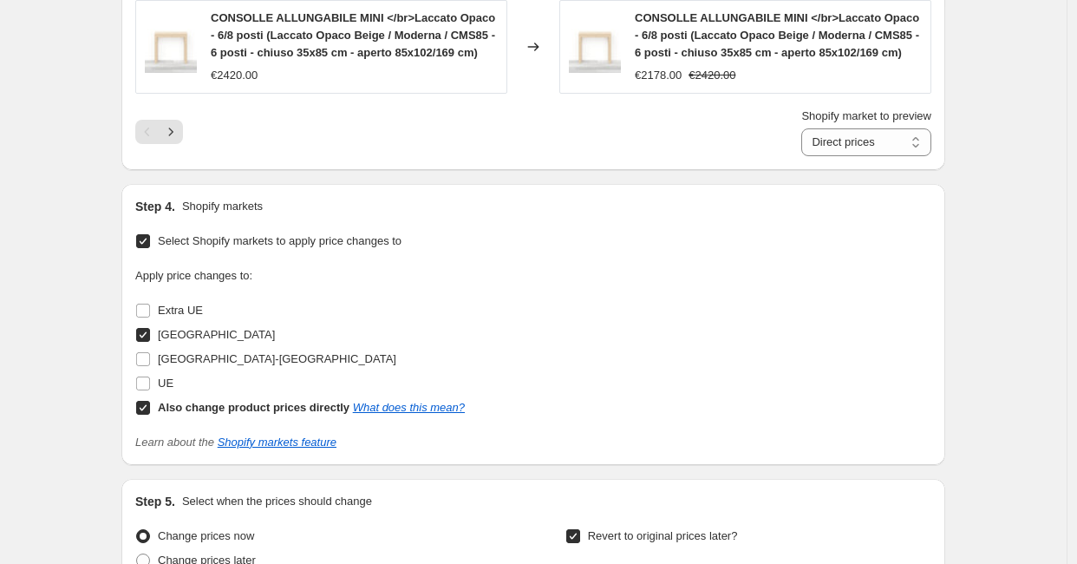
click at [143, 414] on input "Also change product prices directly What does this mean?" at bounding box center [143, 408] width 14 height 14
checkbox input "false"
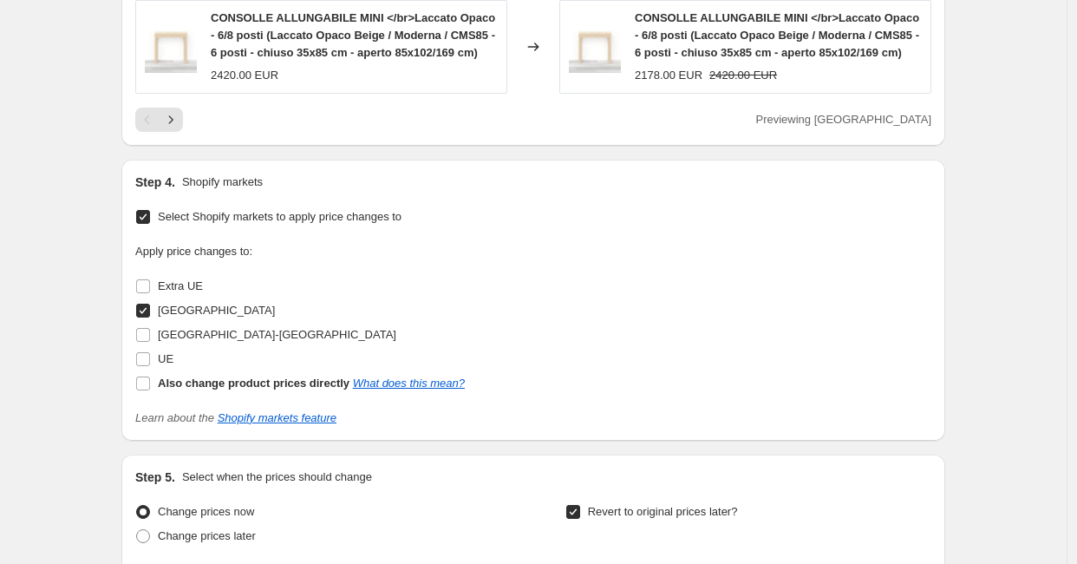
click at [144, 132] on div "Pagination" at bounding box center [147, 120] width 24 height 24
click at [146, 366] on input "UE" at bounding box center [143, 359] width 14 height 14
checkbox input "true"
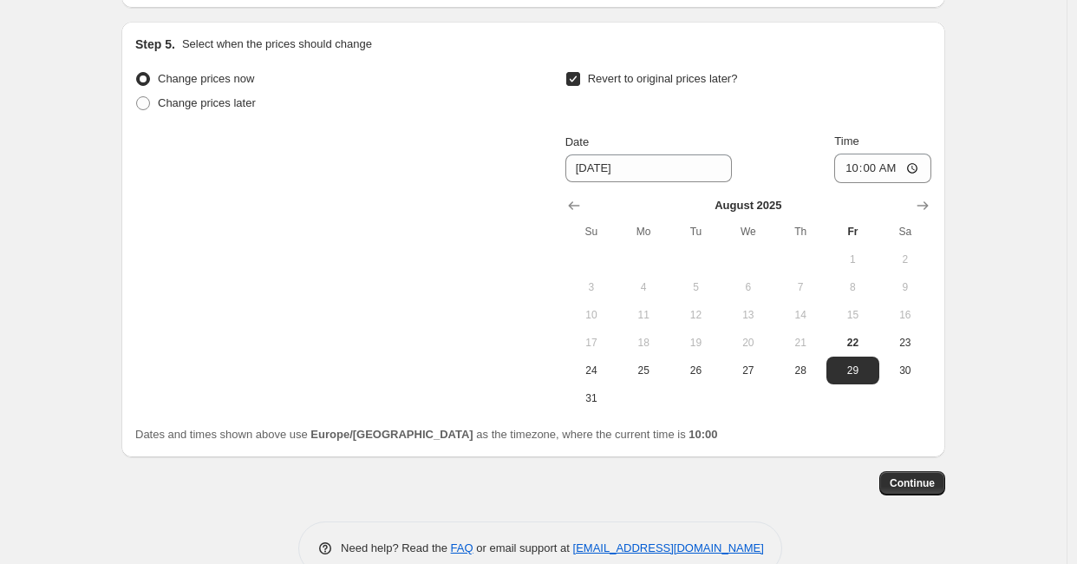
scroll to position [2160, 0]
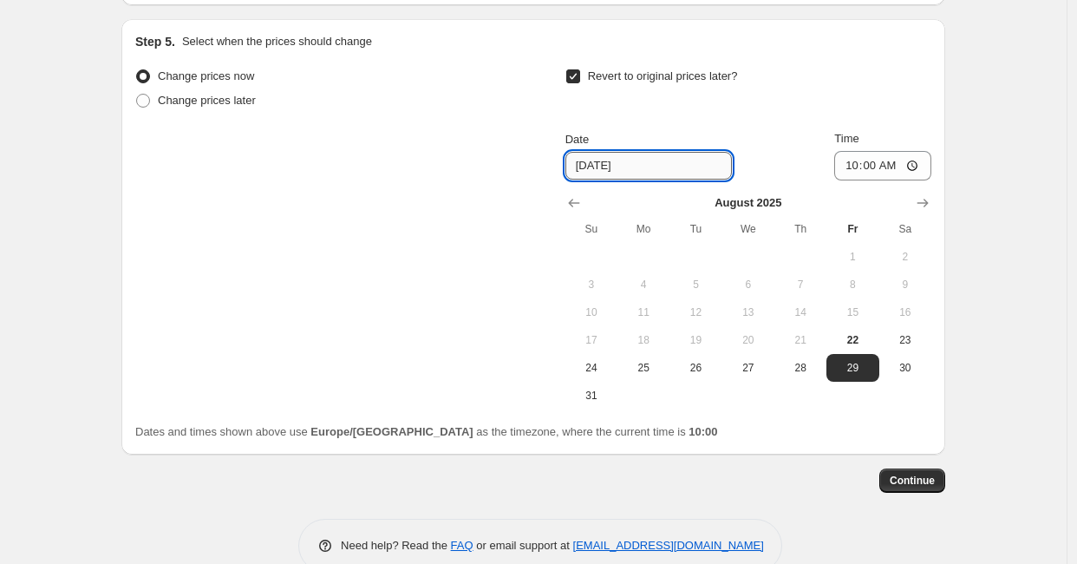
click at [618, 179] on input "8/29/2025" at bounding box center [648, 166] width 166 height 28
click at [921, 212] on icon "Show next month, September 2025" at bounding box center [922, 202] width 17 height 17
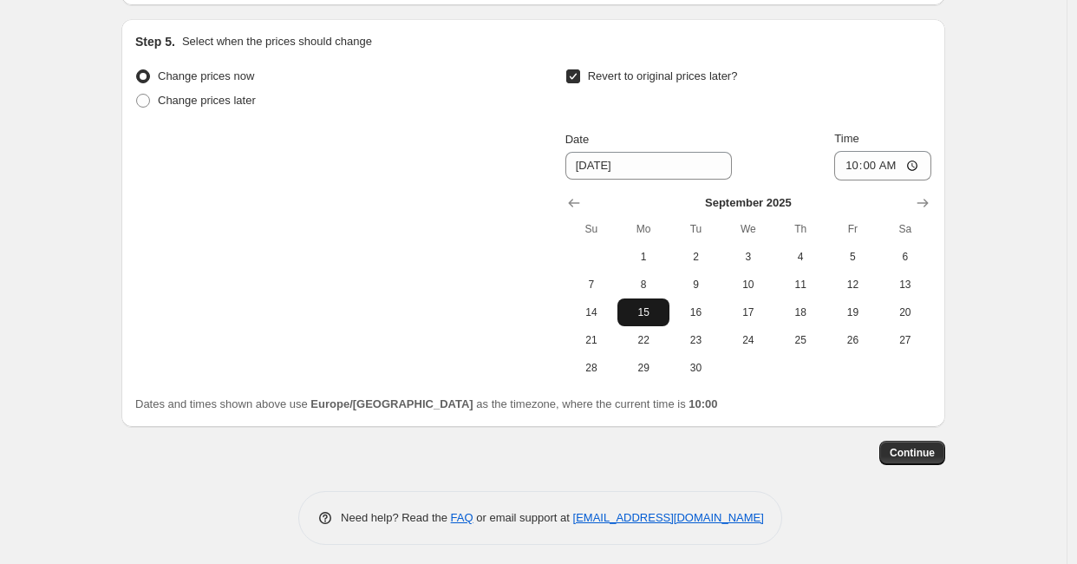
click at [661, 319] on span "15" at bounding box center [643, 312] width 38 height 14
type input "[DATE]"
click at [683, 173] on div "Revert to original prices later? Date 9/15/2025 Time 10:00 September 2025 Su Mo…" at bounding box center [748, 222] width 366 height 317
click at [866, 180] on input "10:00" at bounding box center [882, 165] width 97 height 29
type input "09:50"
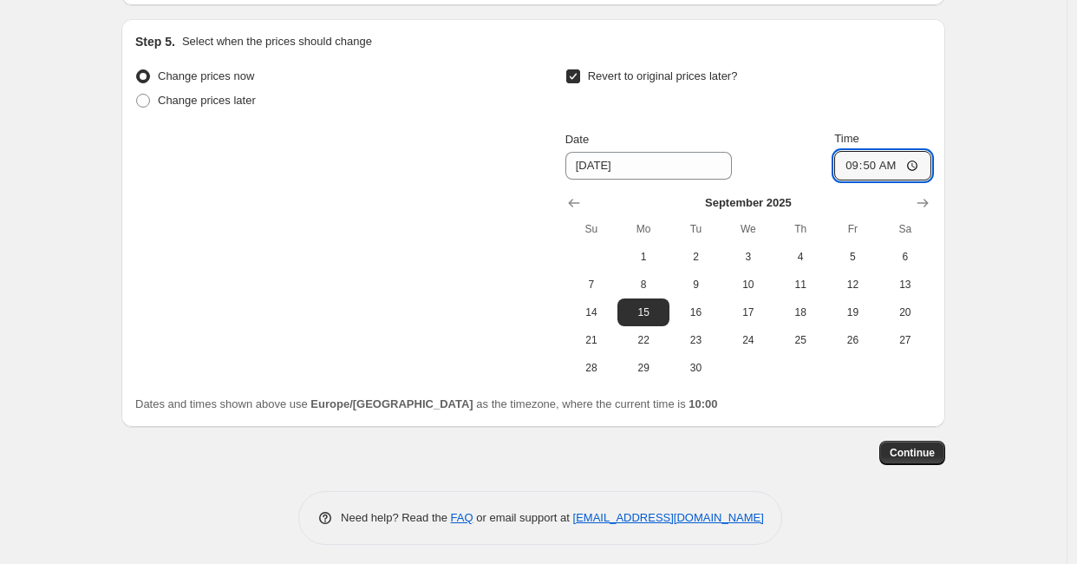
click at [310, 381] on div "Change prices now Change prices later Revert to original prices later? Date 9/1…" at bounding box center [533, 222] width 796 height 317
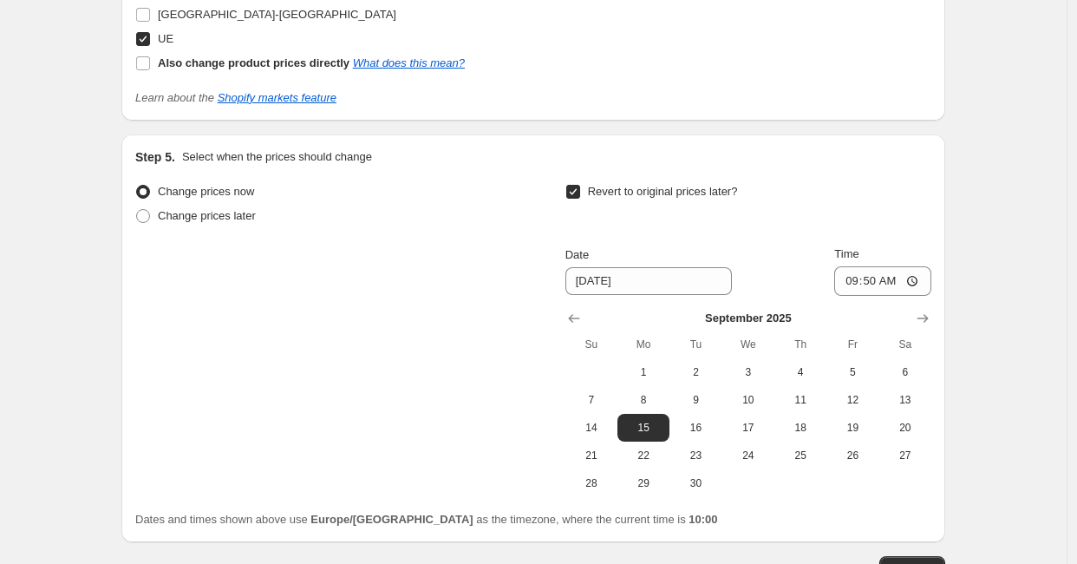
scroll to position [2219, 0]
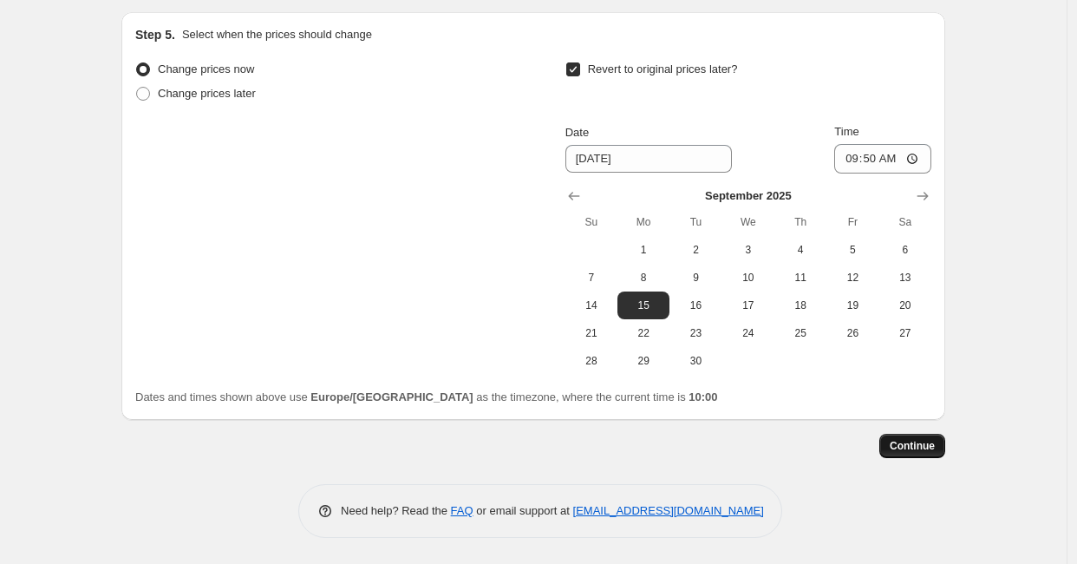
click at [910, 452] on span "Continue" at bounding box center [911, 446] width 45 height 14
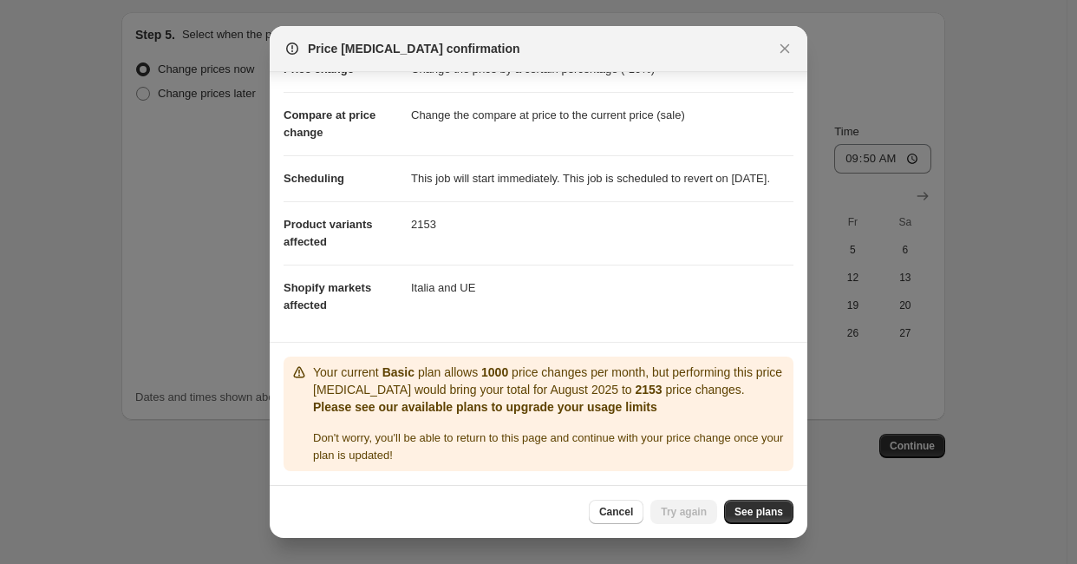
scroll to position [91, 0]
click at [787, 39] on button "Close" at bounding box center [784, 48] width 24 height 24
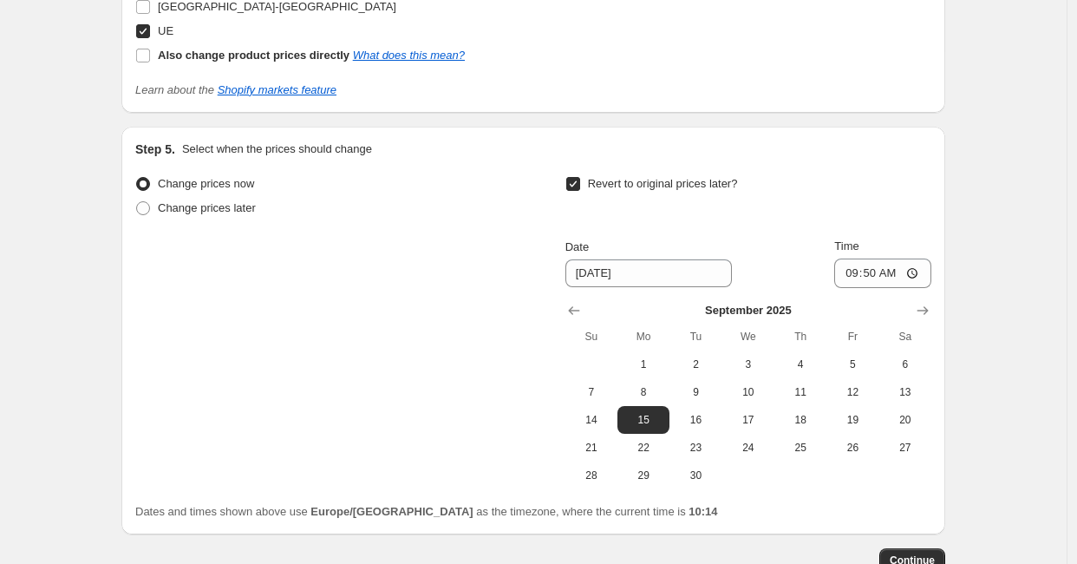
scroll to position [2219, 0]
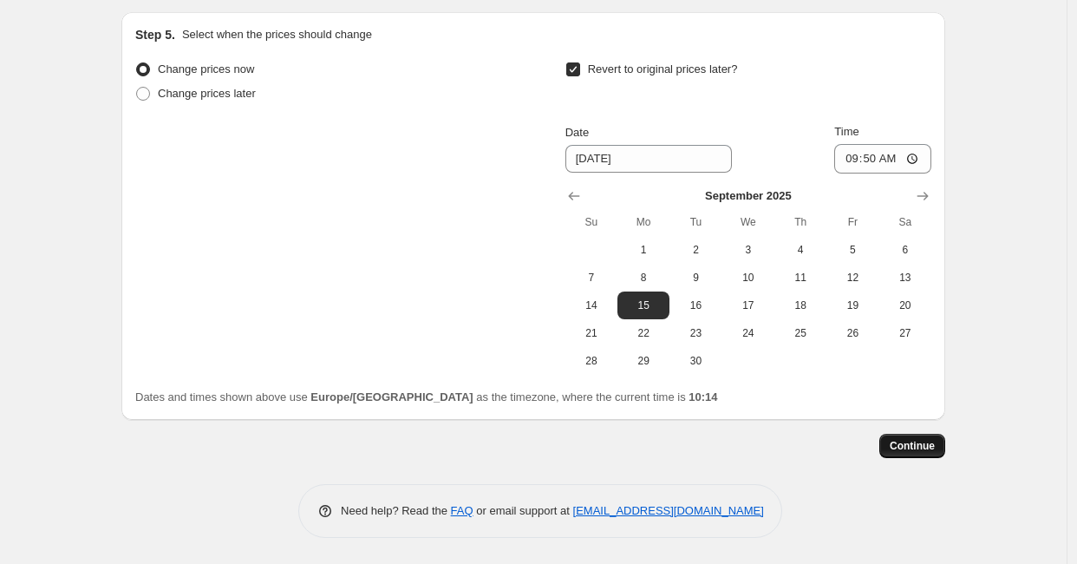
click at [904, 444] on span "Continue" at bounding box center [911, 446] width 45 height 14
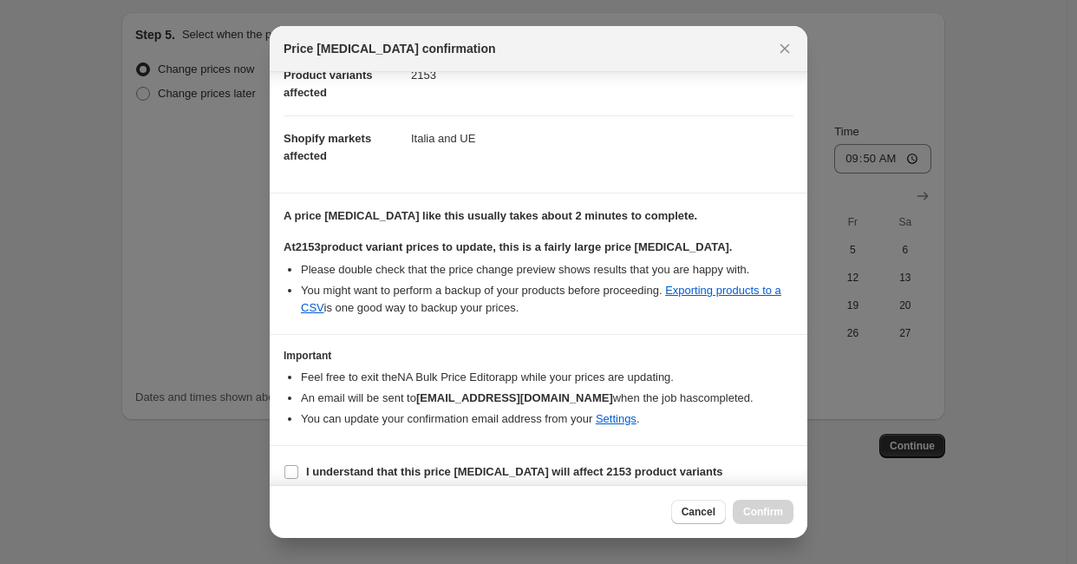
scroll to position [236, 0]
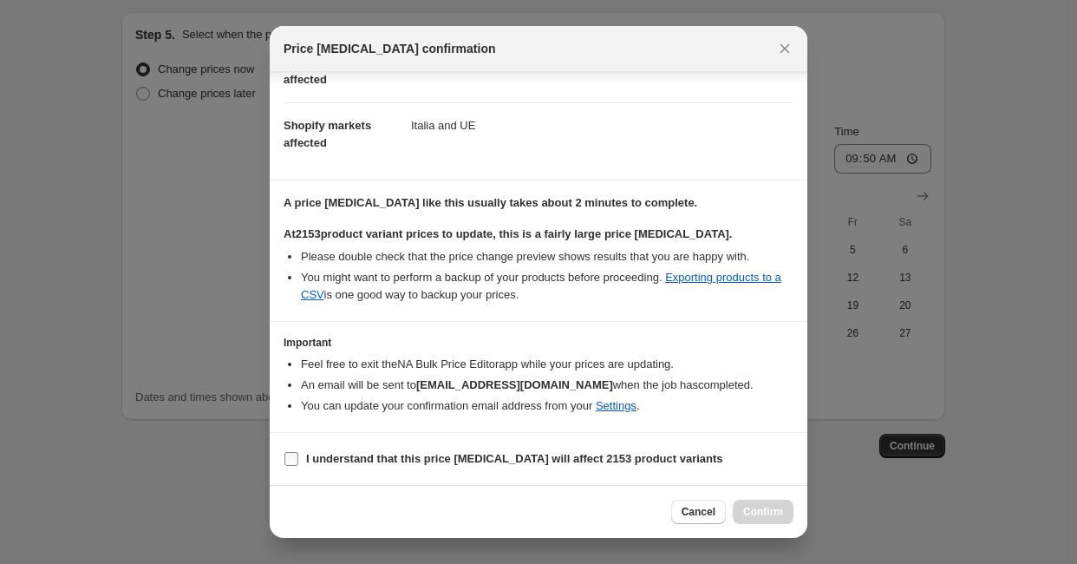
click at [316, 458] on b "I understand that this price change job will affect 2153 product variants" at bounding box center [514, 458] width 417 height 13
click at [298, 458] on input "I understand that this price change job will affect 2153 product variants" at bounding box center [291, 459] width 14 height 14
checkbox input "true"
click at [762, 502] on button "Confirm" at bounding box center [763, 511] width 61 height 24
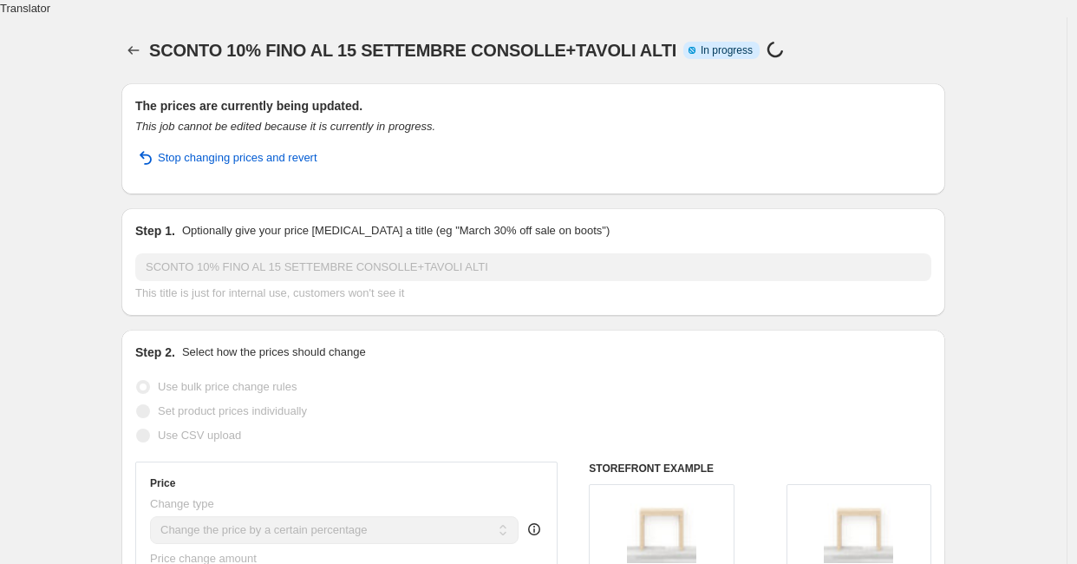
select select "percentage"
select select "collection"
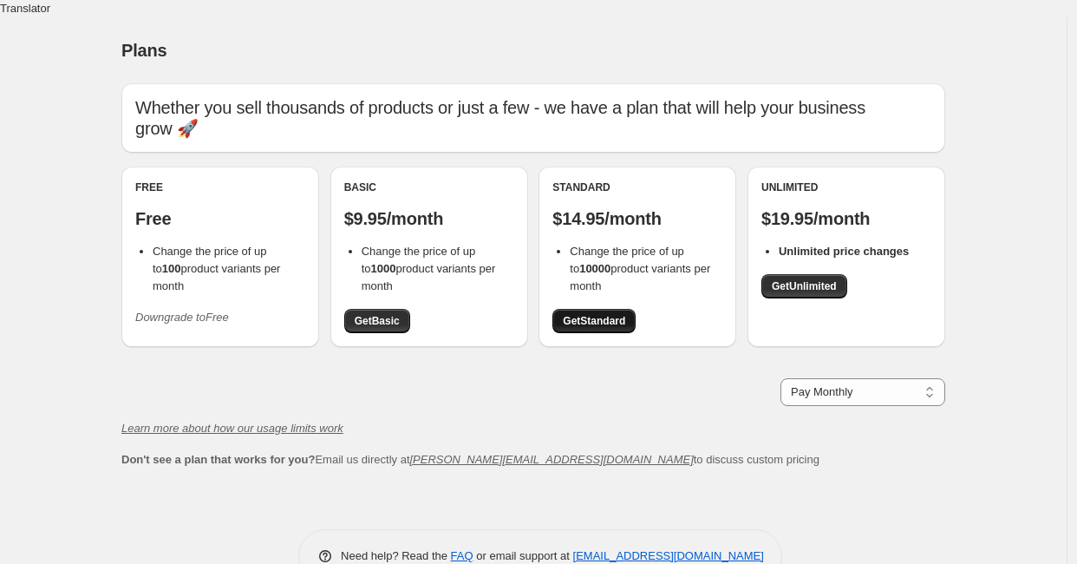
click at [620, 314] on span "Get Standard" at bounding box center [594, 321] width 62 height 14
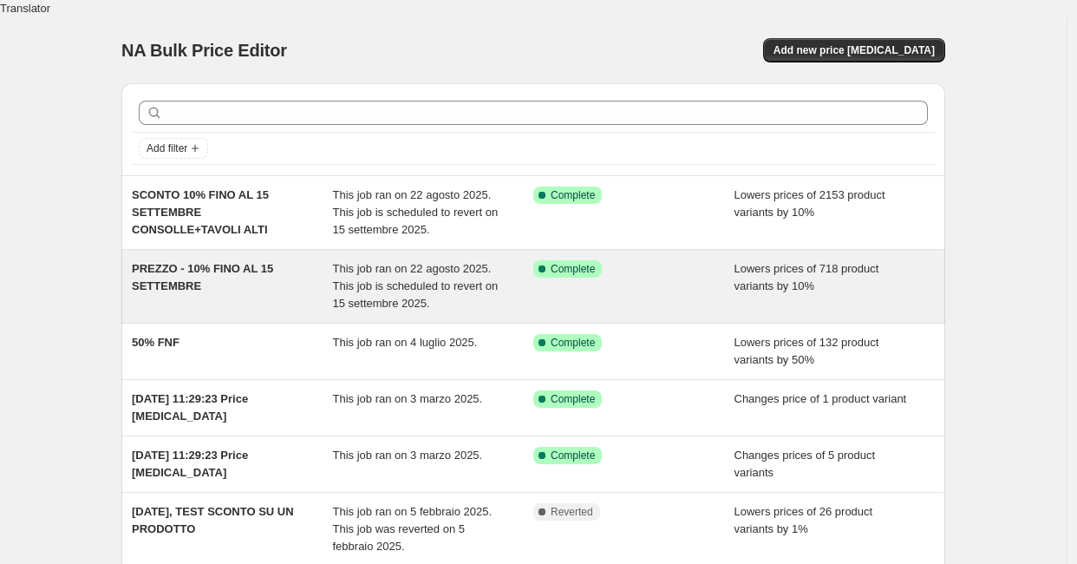
click at [165, 262] on span "PREZZO - 10% FINO AL 15 SETTEMBRE" at bounding box center [202, 277] width 141 height 30
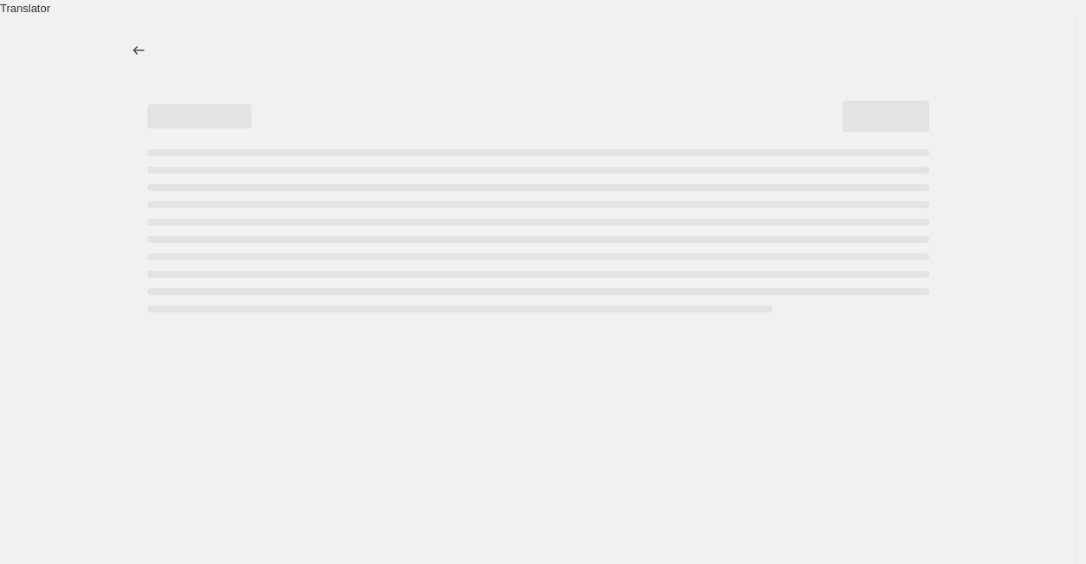
select select "percentage"
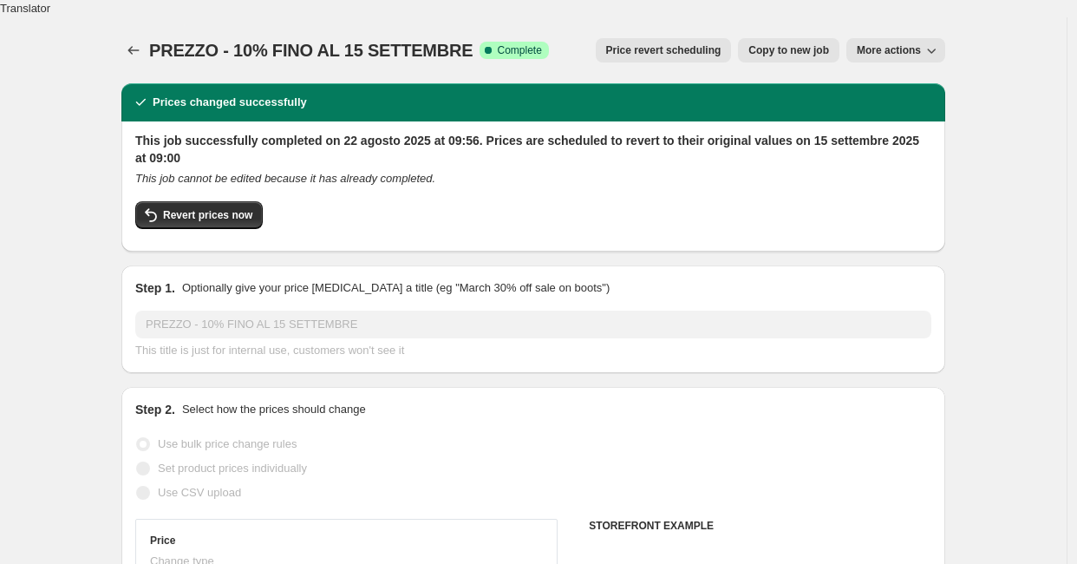
select select "collection"
click at [896, 43] on span "More actions" at bounding box center [889, 50] width 64 height 14
click at [616, 17] on div "PREZZO - 10% FINO AL 15 SETTEMBRE. This page is ready PREZZO - 10% FINO AL 15 S…" at bounding box center [533, 50] width 824 height 66
click at [141, 42] on icon "Price change jobs" at bounding box center [133, 50] width 17 height 17
